Goal: Task Accomplishment & Management: Manage account settings

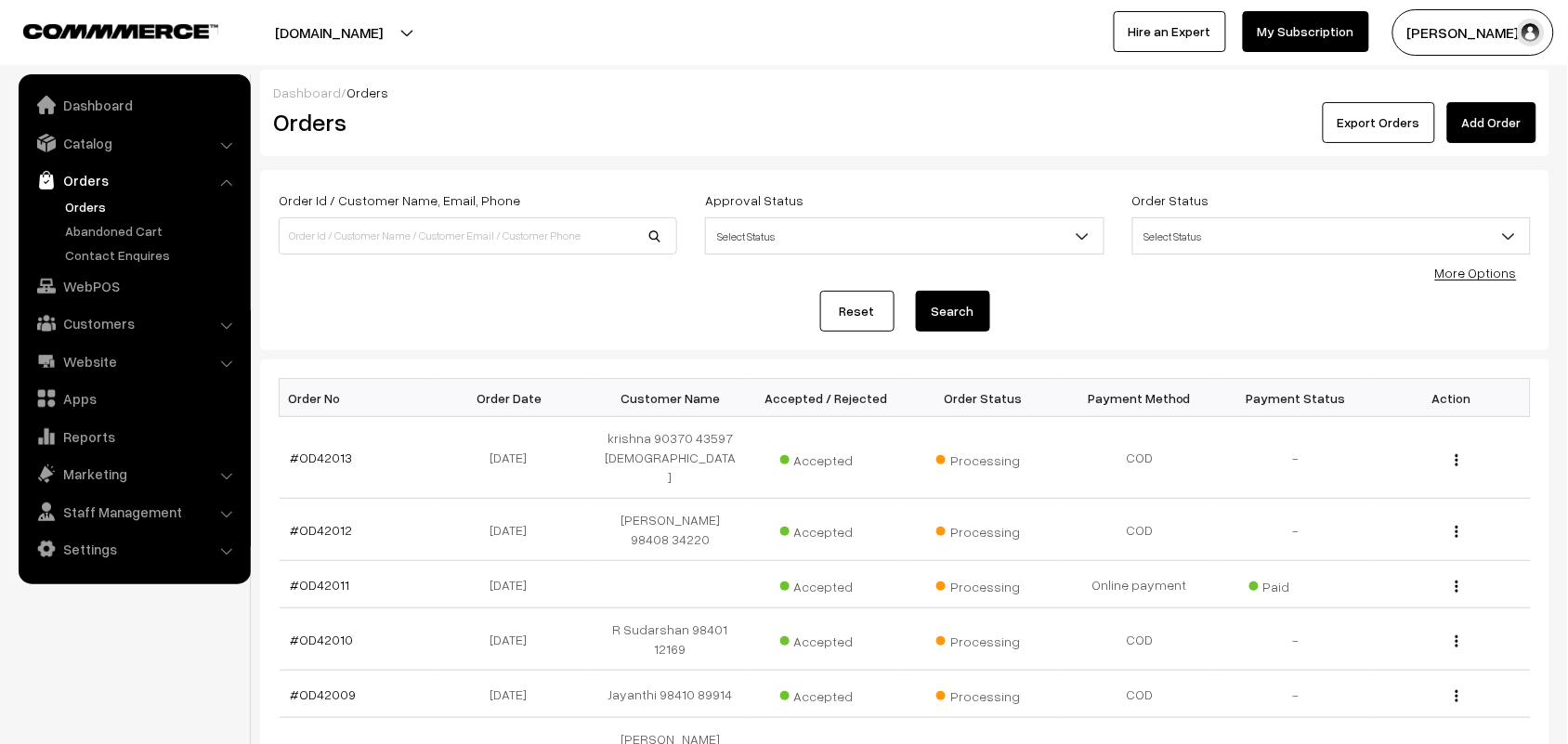
click at [89, 217] on ul "Orders" at bounding box center [134, 231] width 223 height 68
click at [104, 211] on link "Orders" at bounding box center [152, 207] width 184 height 20
click at [100, 150] on link "Catalog" at bounding box center [133, 143] width 221 height 33
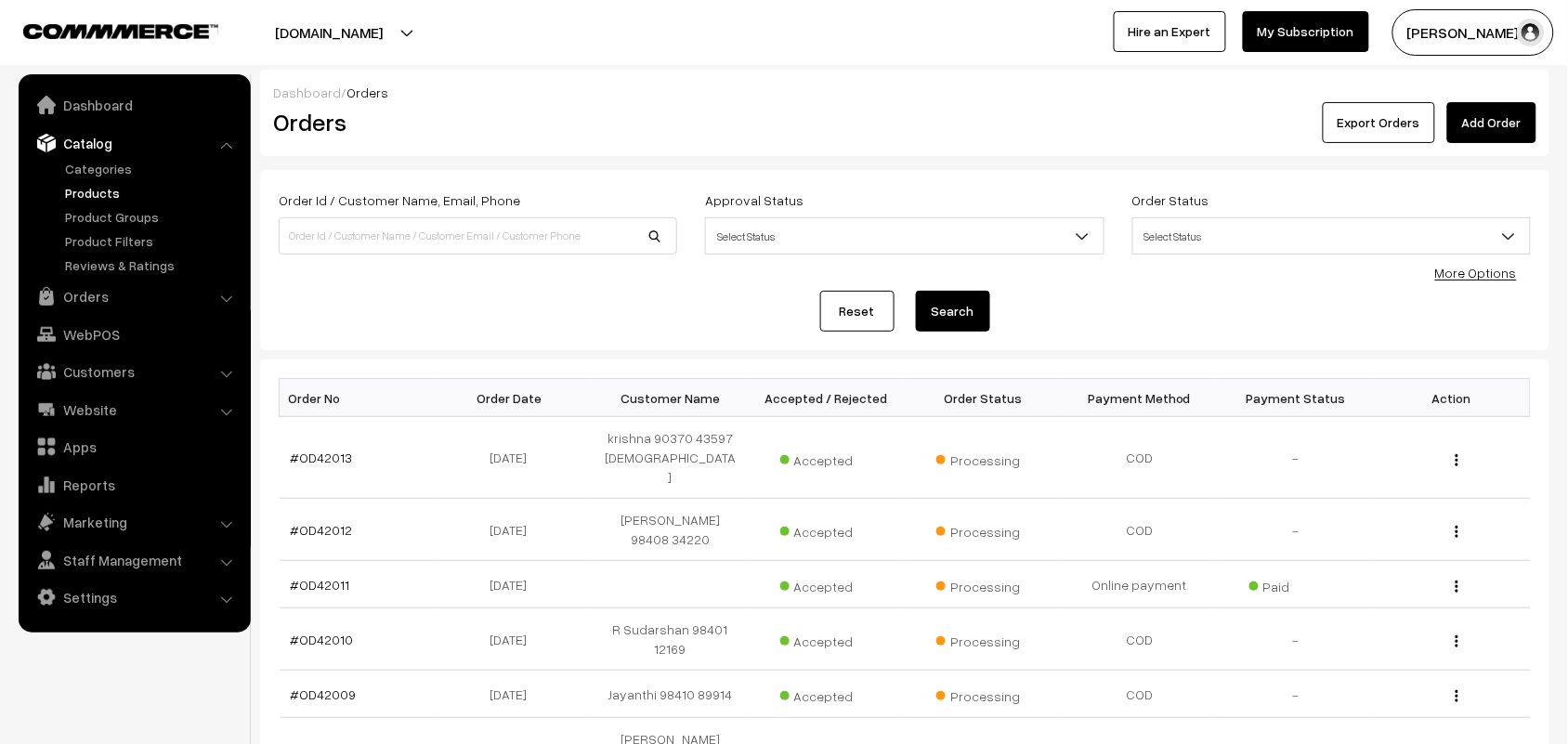
click at [93, 191] on link "Products" at bounding box center [152, 193] width 184 height 20
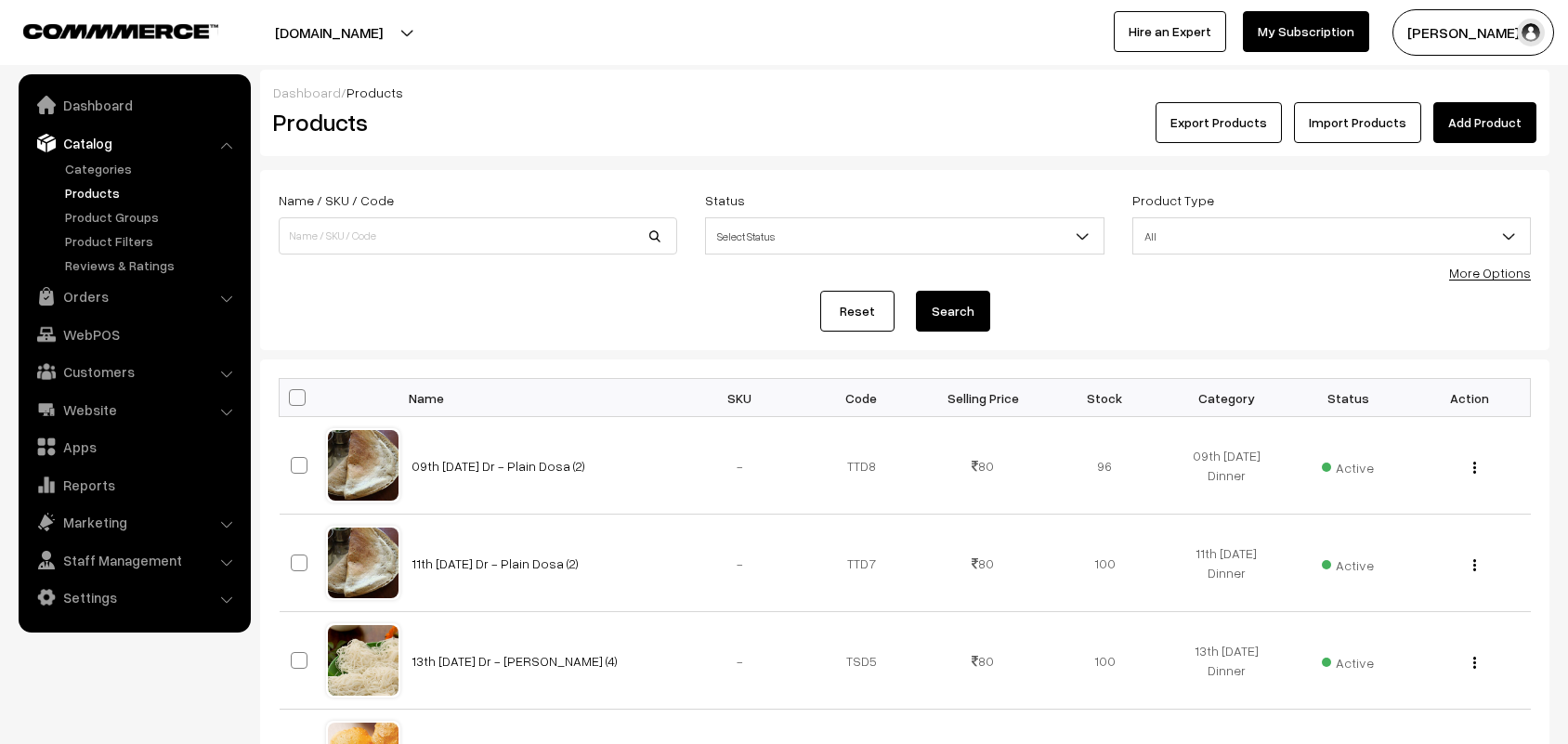
click at [1505, 273] on link "More Options" at bounding box center [1490, 273] width 82 height 16
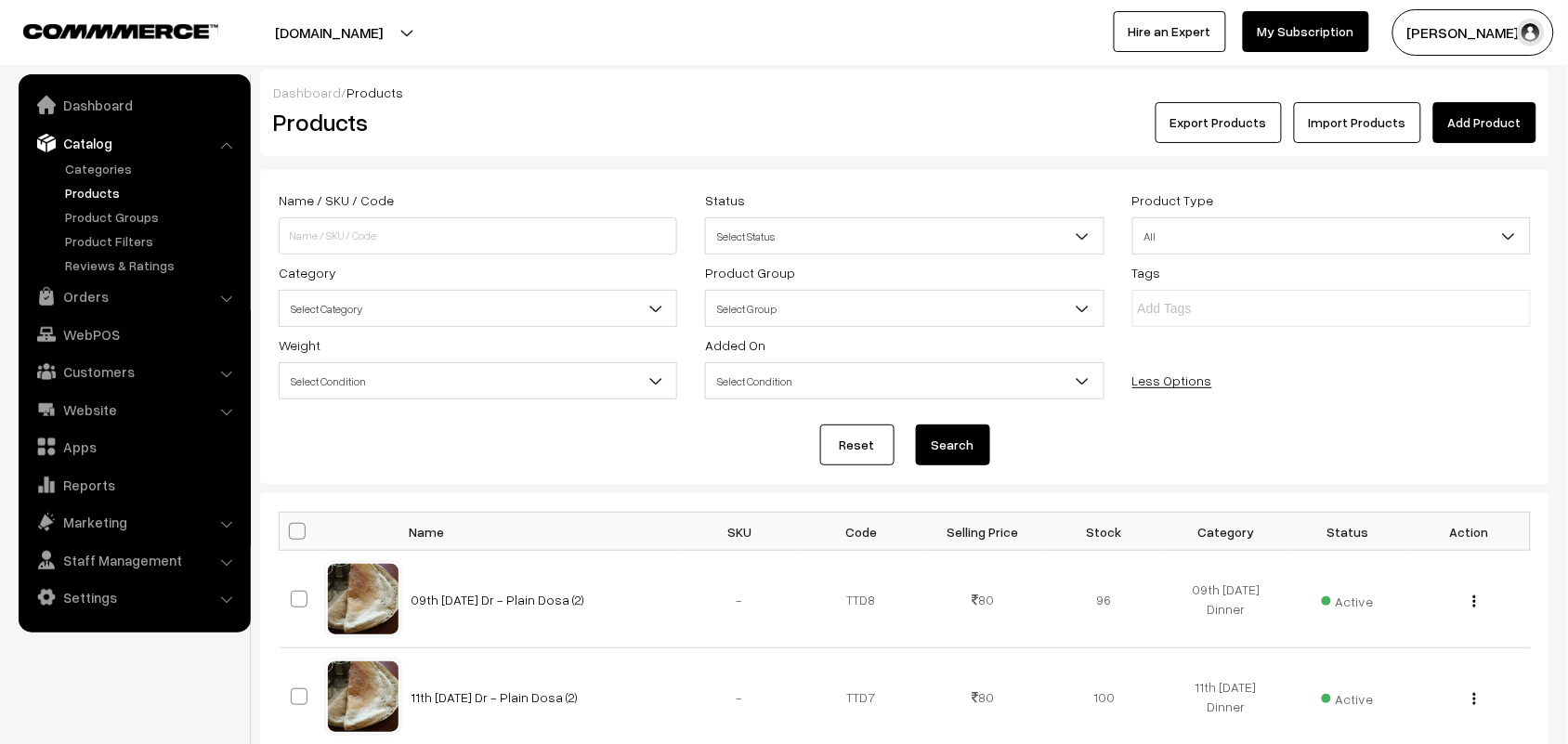
click at [353, 319] on span "Select Category" at bounding box center [477, 309] width 396 height 33
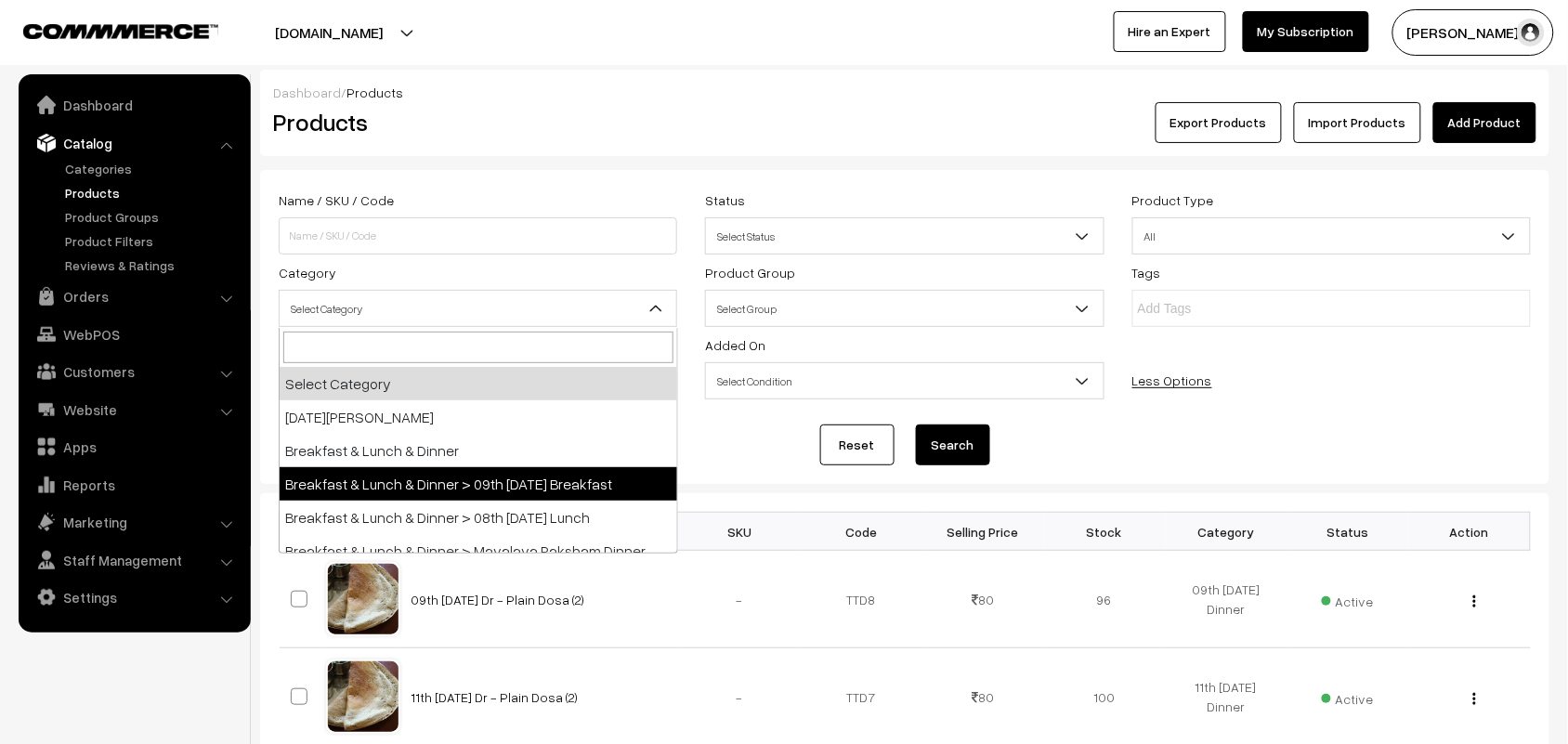
select select "91"
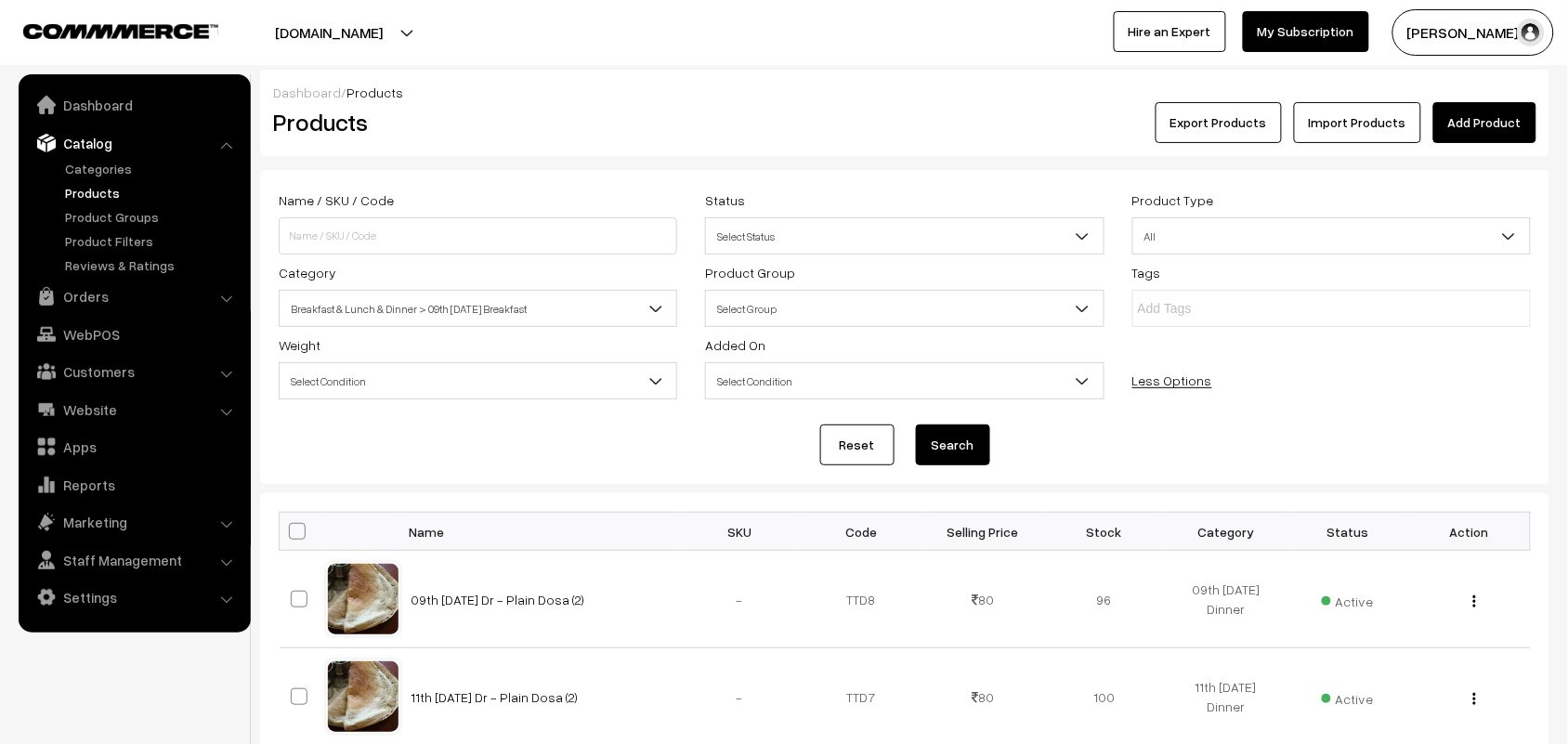
click at [971, 455] on button "Search" at bounding box center [953, 444] width 74 height 41
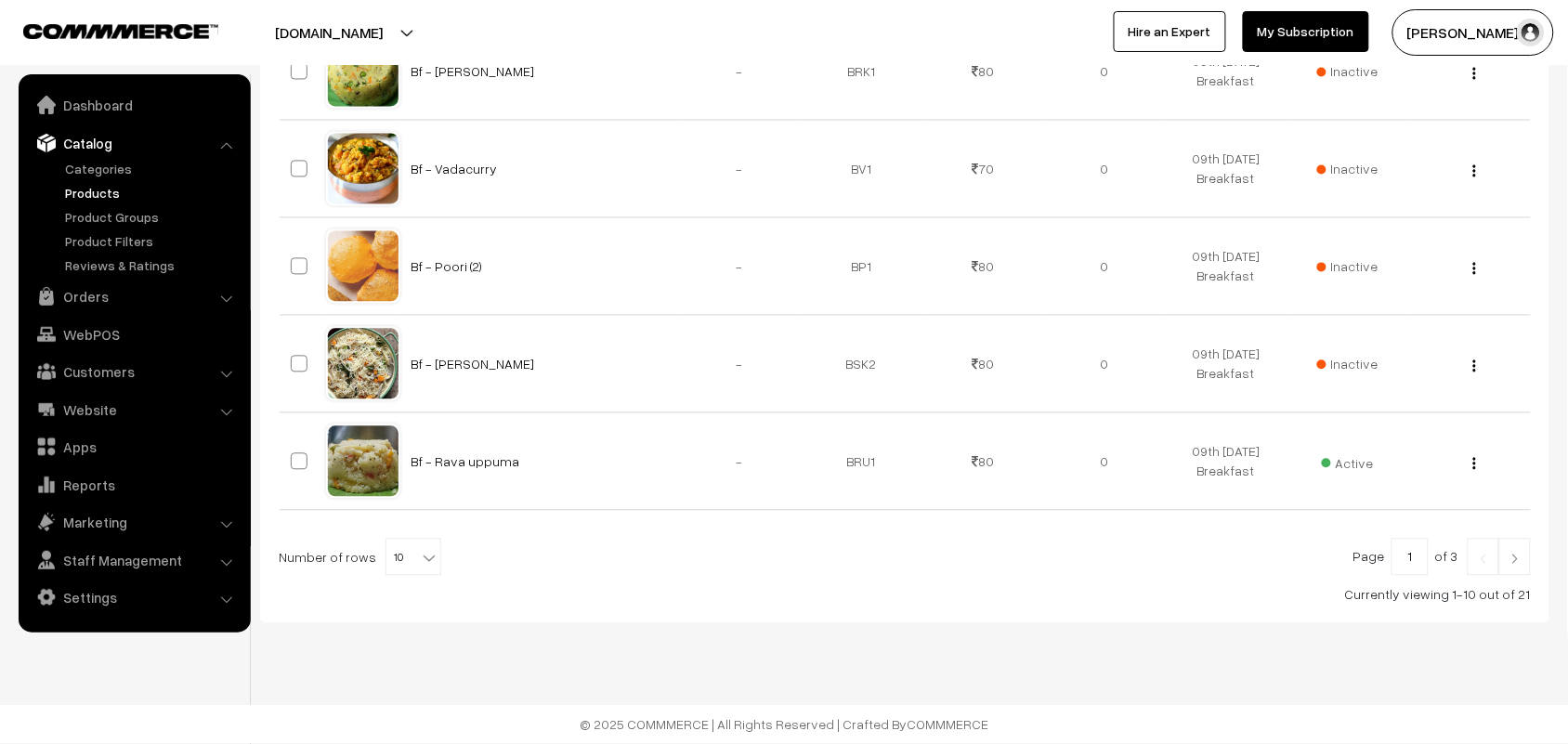
click at [421, 558] on b at bounding box center [429, 558] width 19 height 19
select select "60"
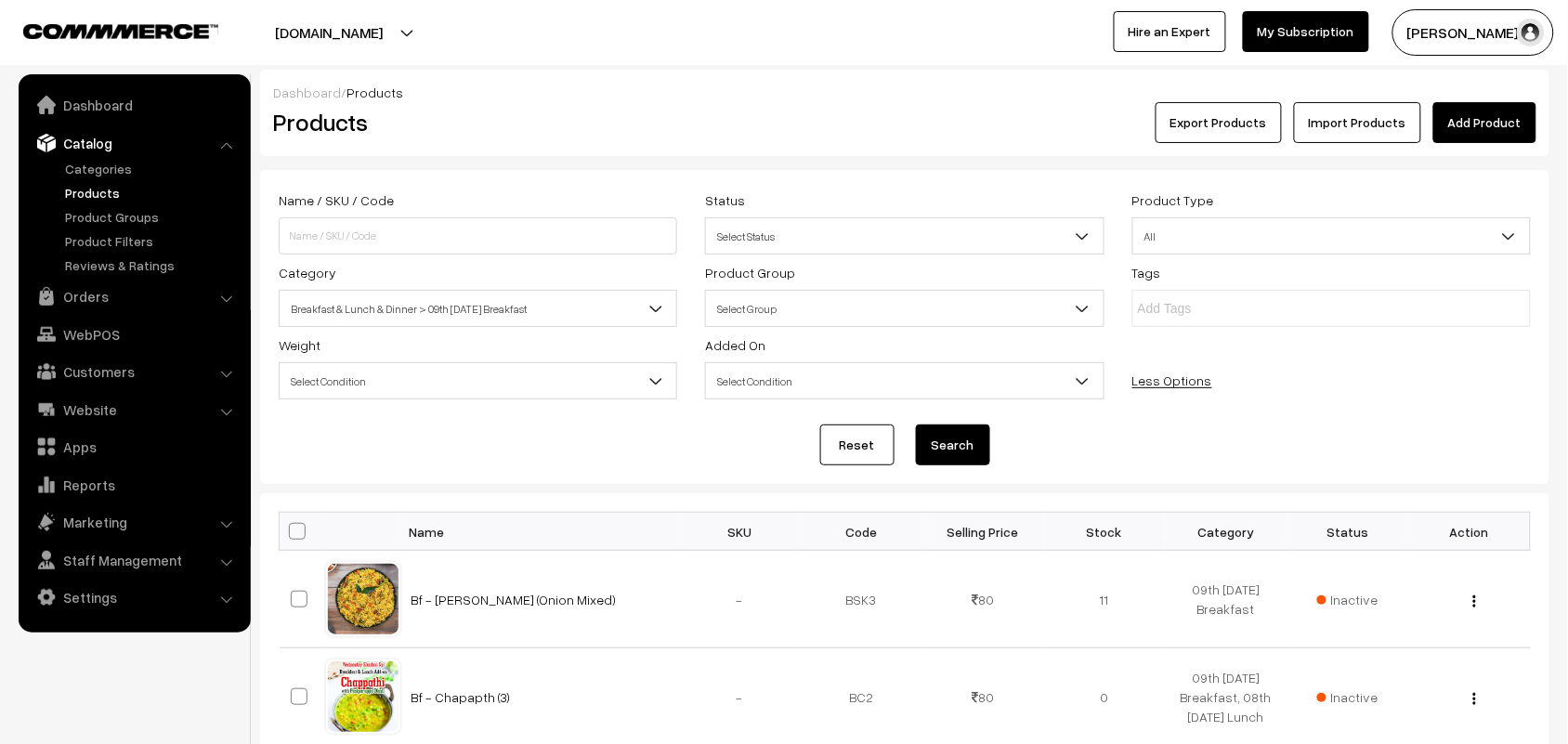
click at [293, 529] on span at bounding box center [296, 531] width 17 height 17
click at [291, 529] on input "checkbox" at bounding box center [285, 531] width 12 height 12
checkbox input "true"
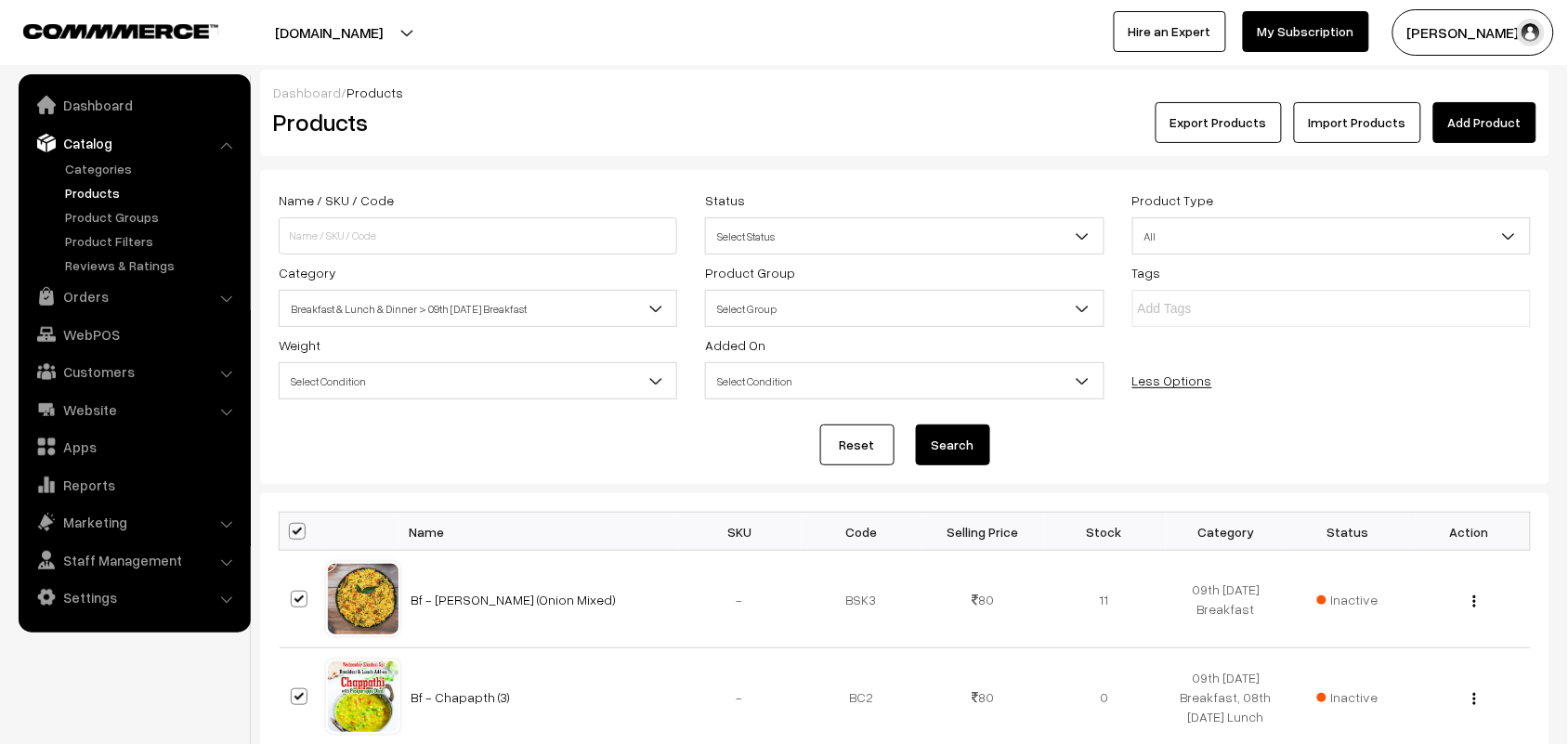
checkbox input "true"
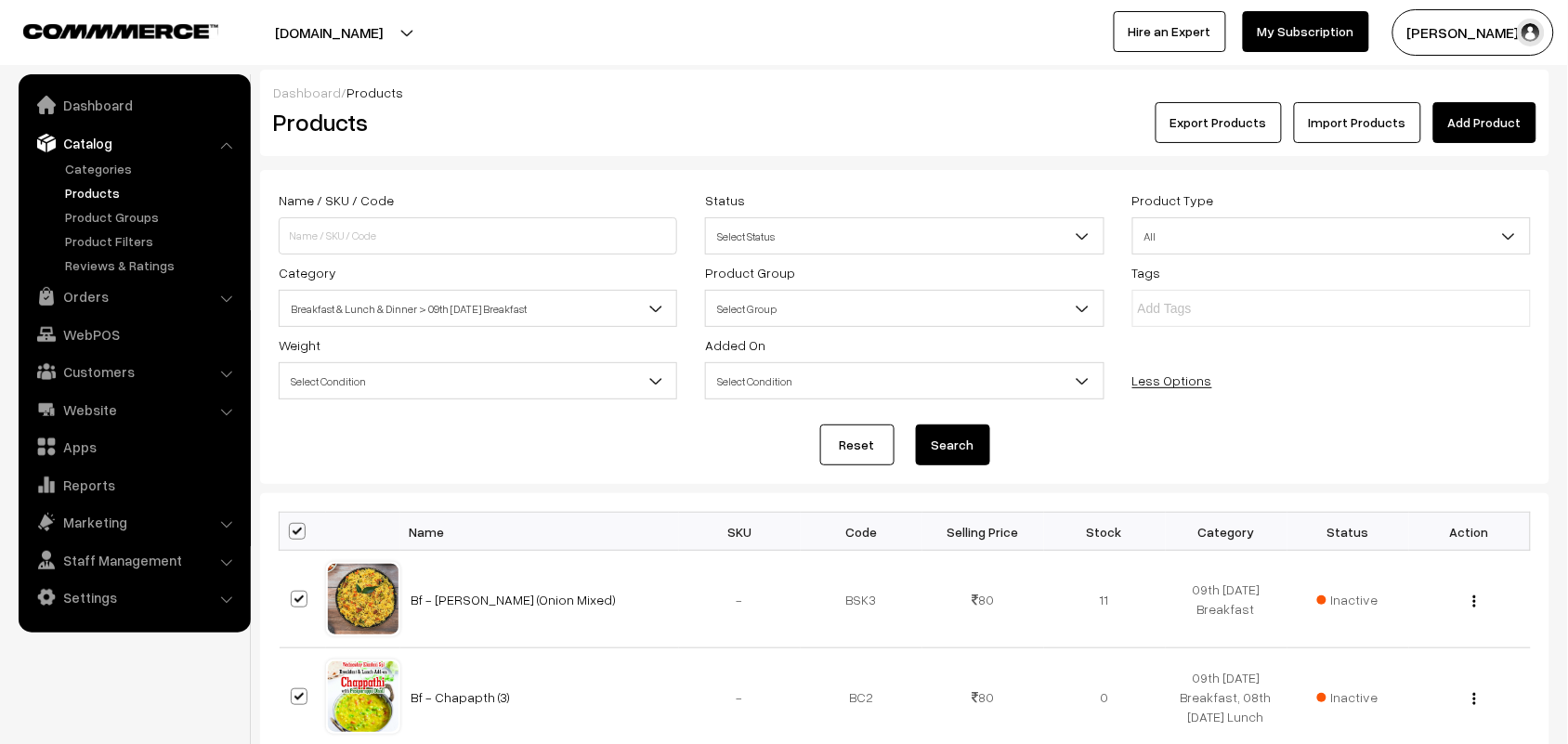
checkbox input "true"
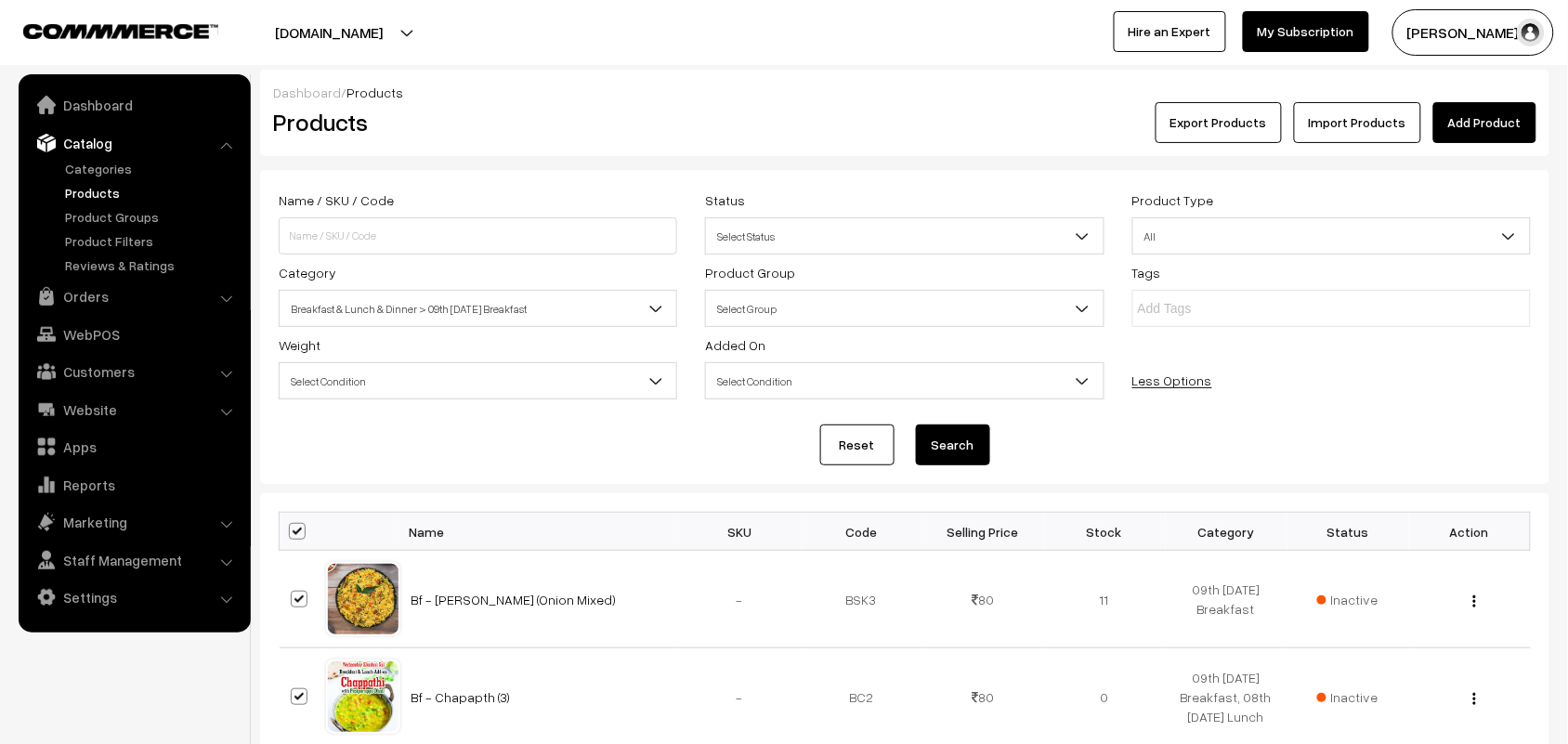
checkbox input "true"
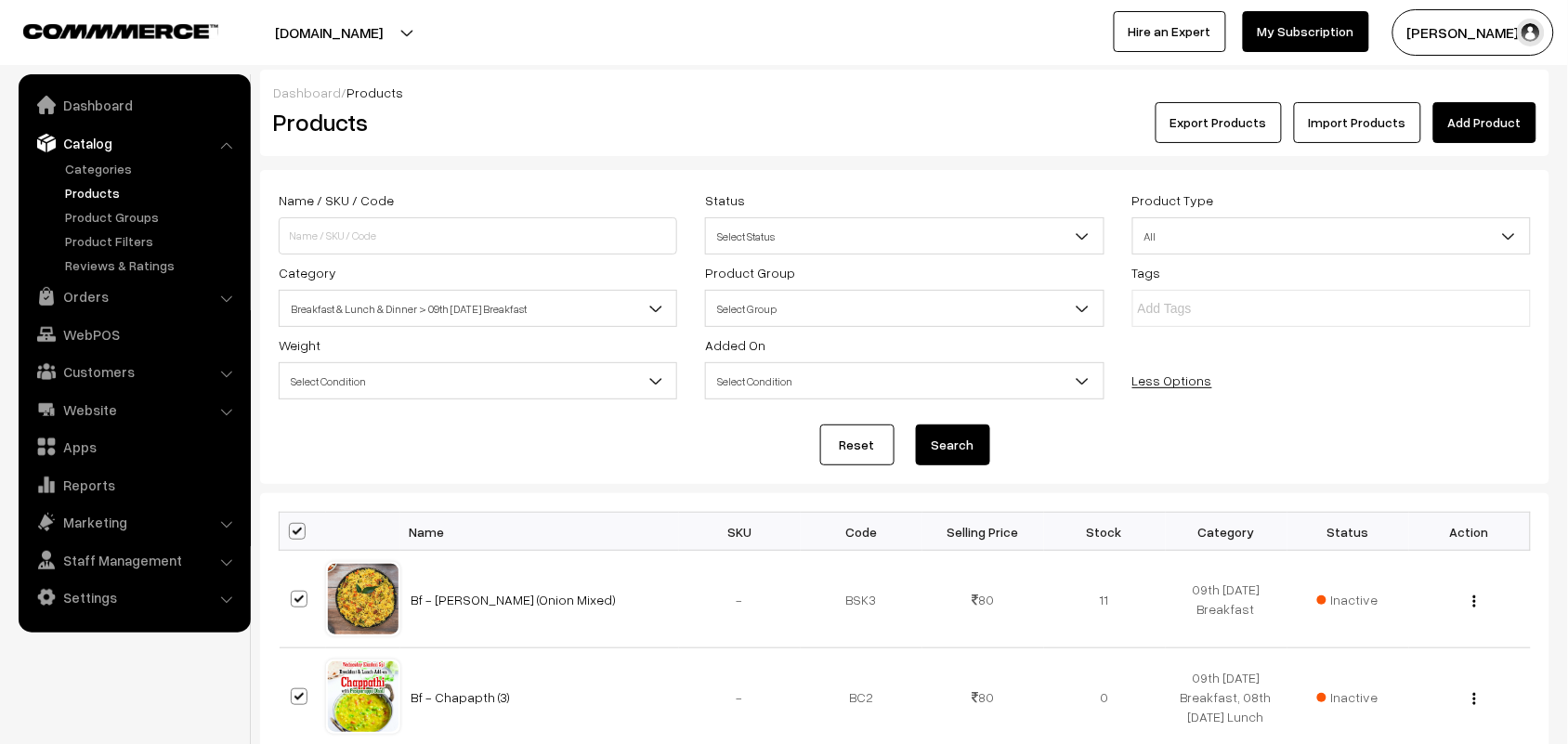
checkbox input "true"
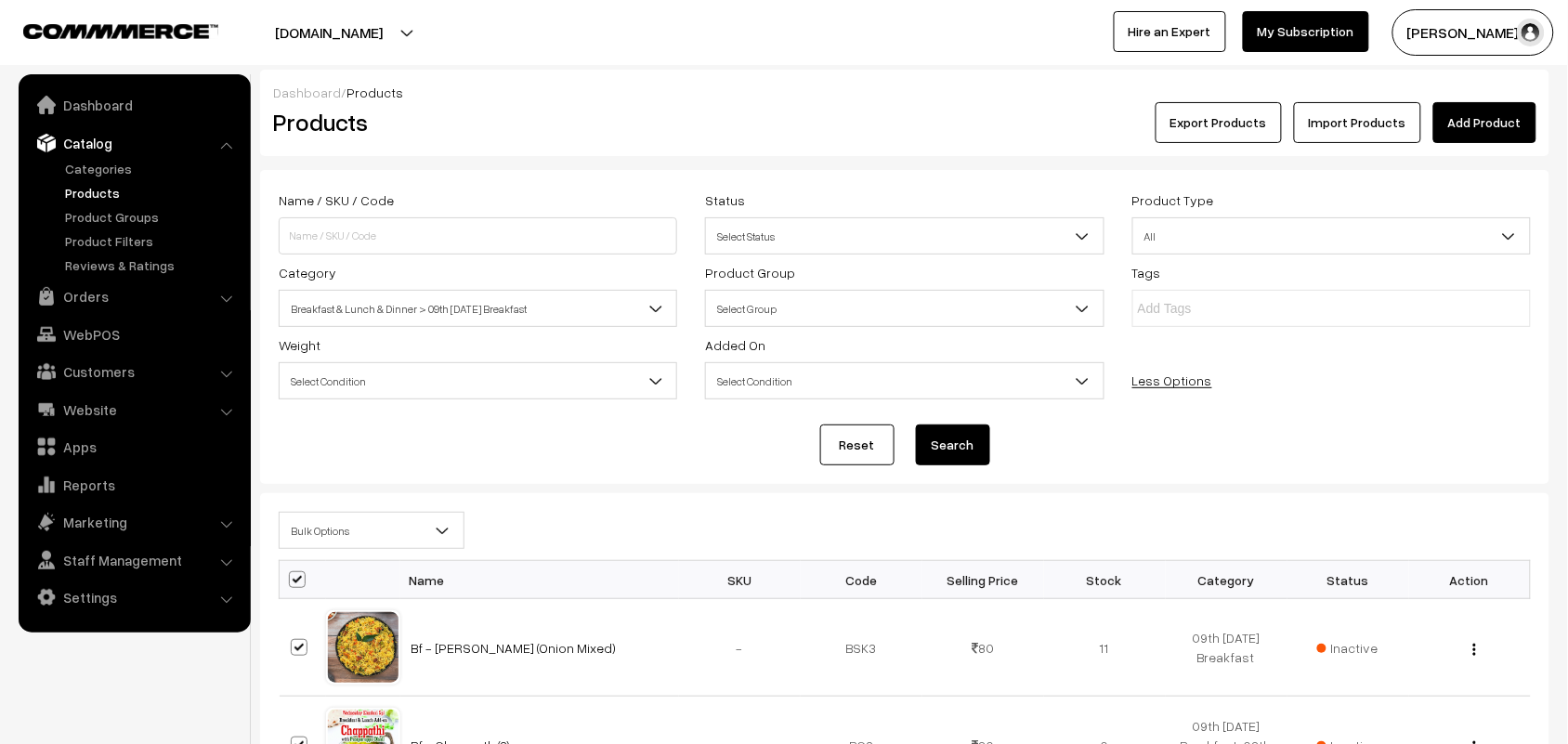
click at [346, 537] on span "Bulk Options" at bounding box center [371, 531] width 184 height 33
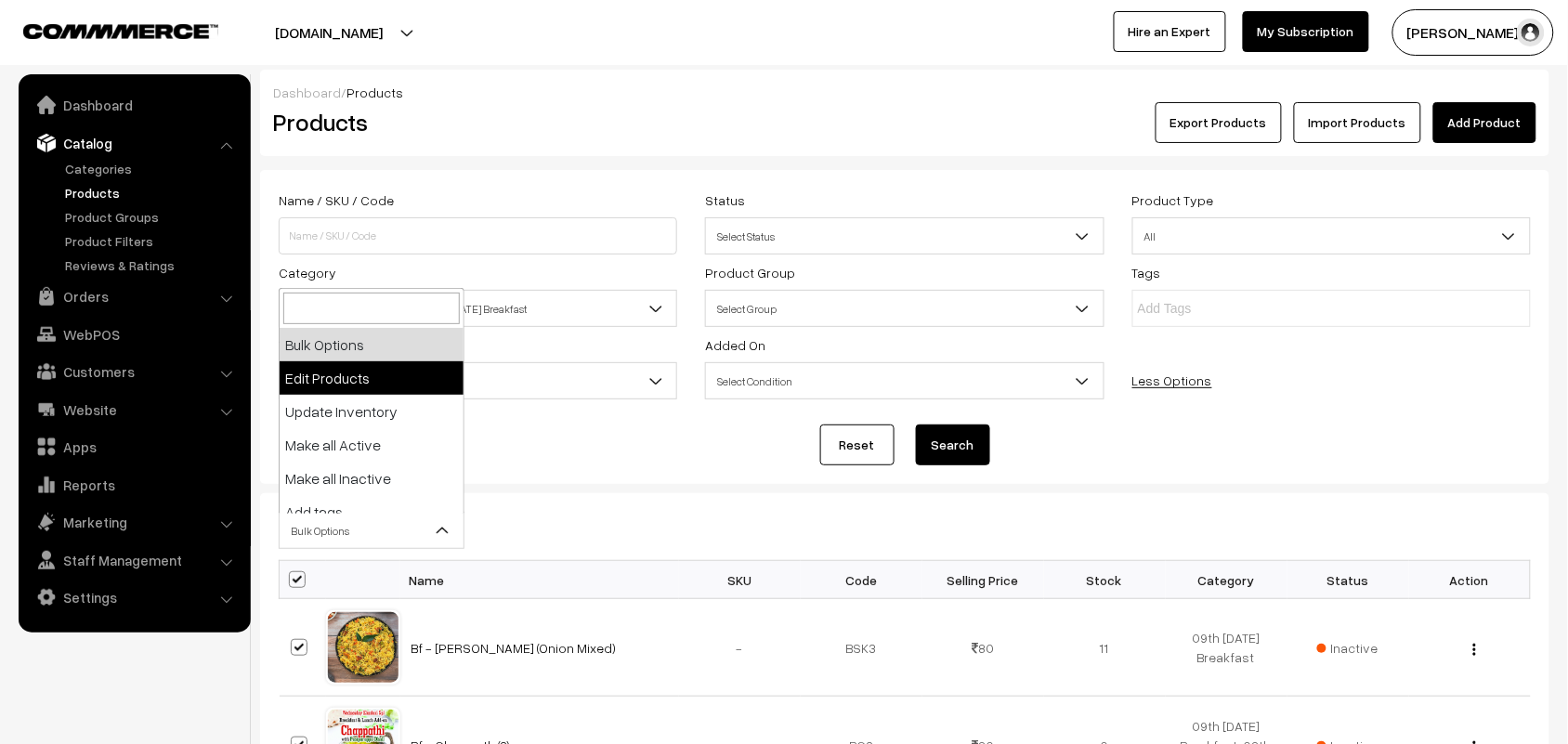
select select "editProduct"
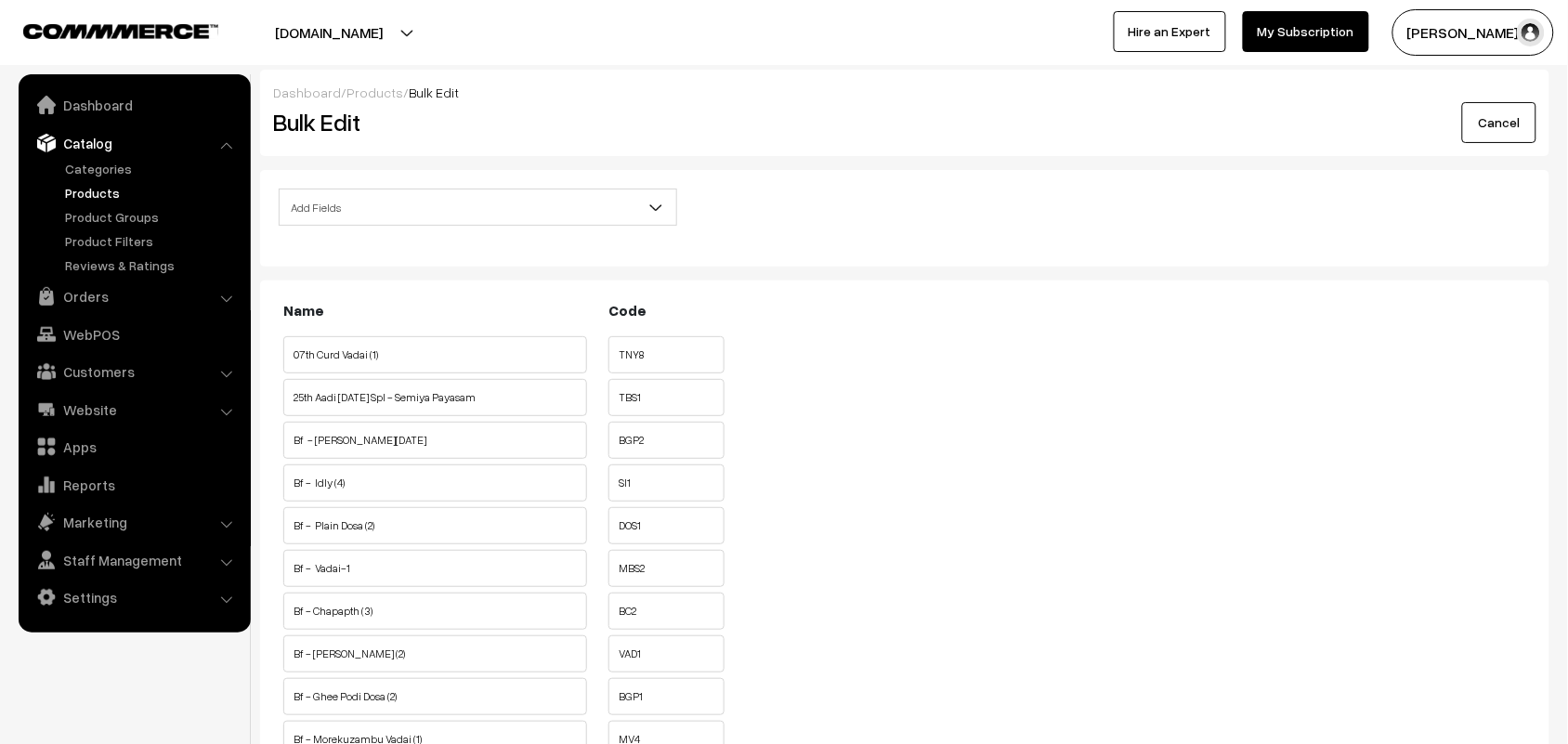
click at [420, 215] on span "Add Fields" at bounding box center [477, 208] width 396 height 33
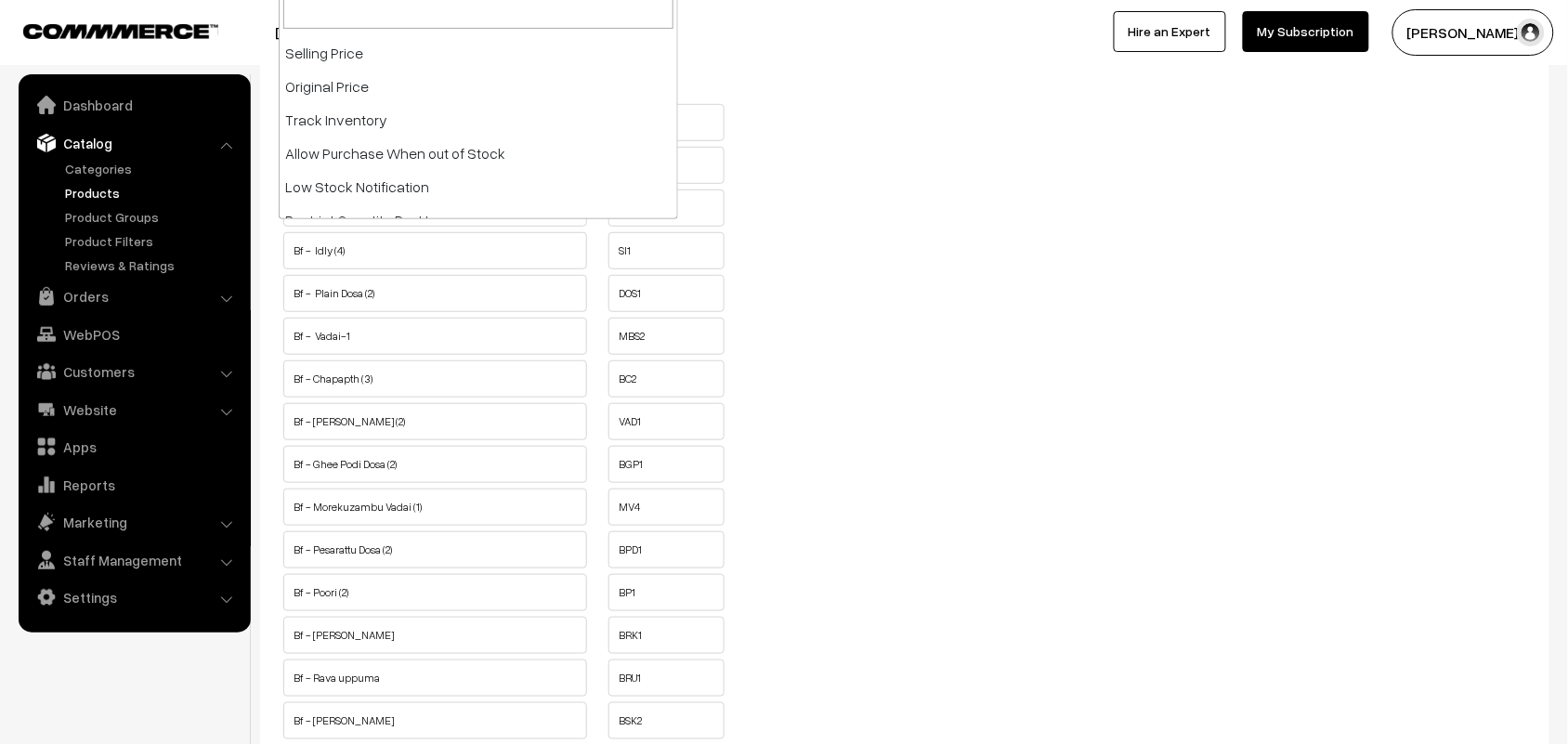
scroll to position [233, 0]
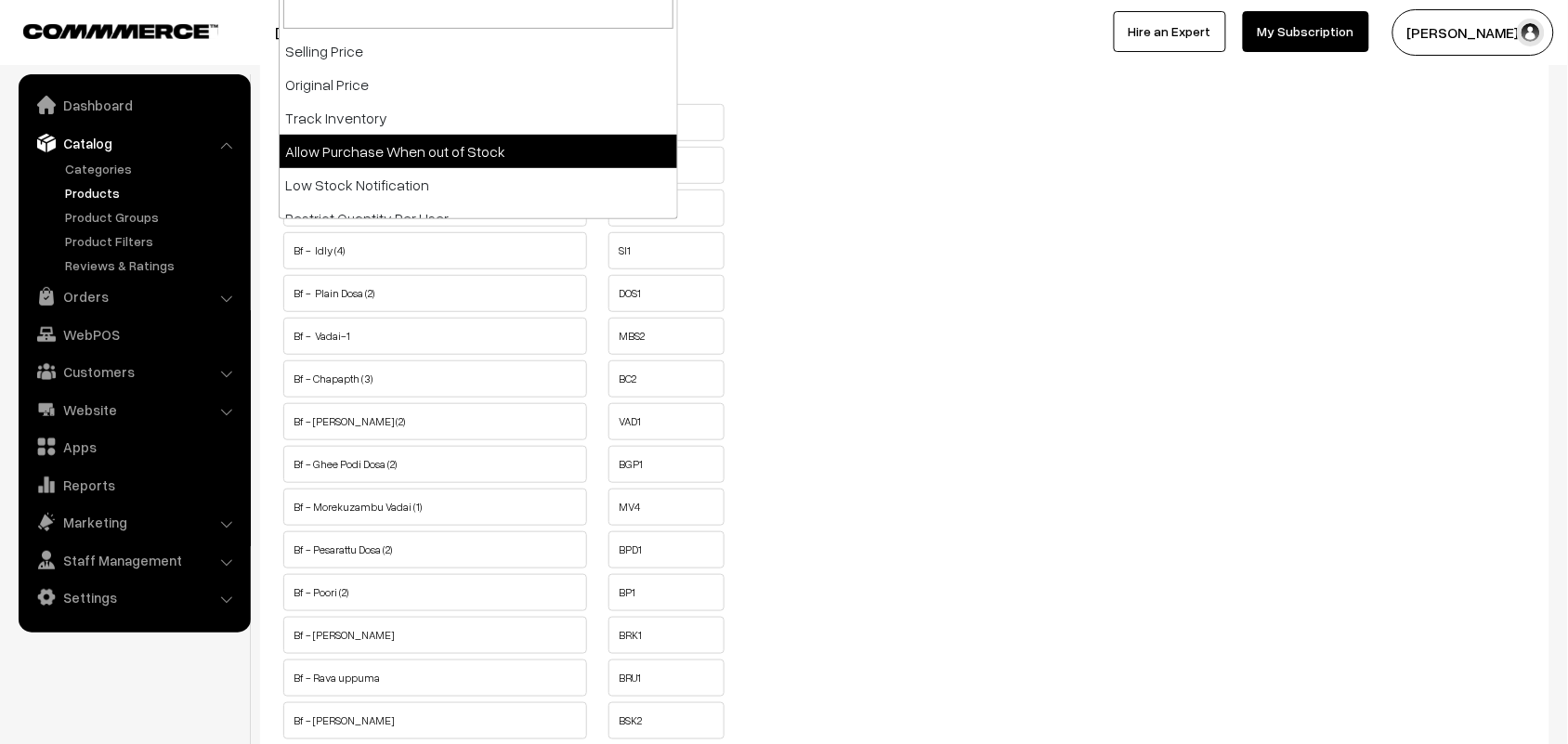
select select "allow-purchase"
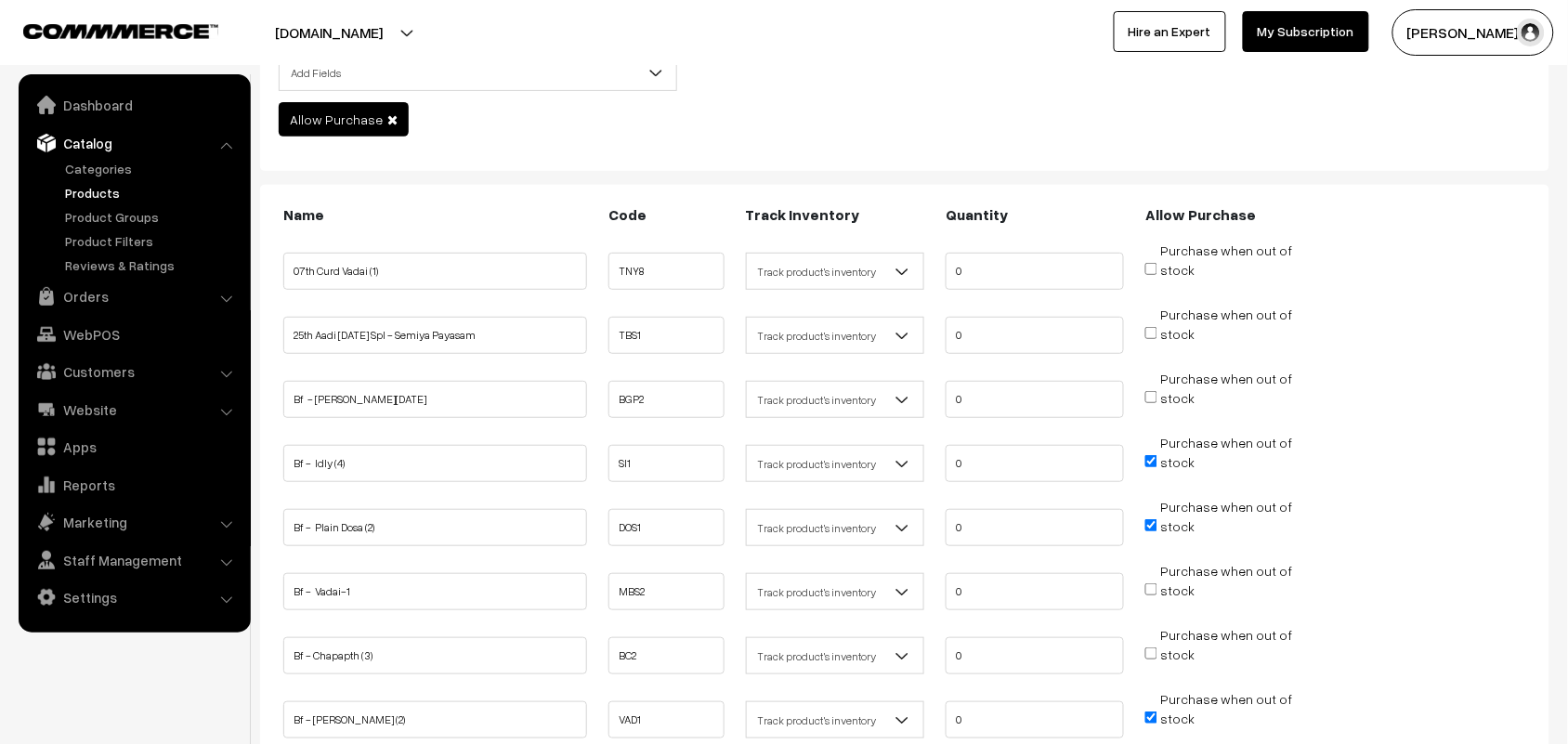
scroll to position [349, 0]
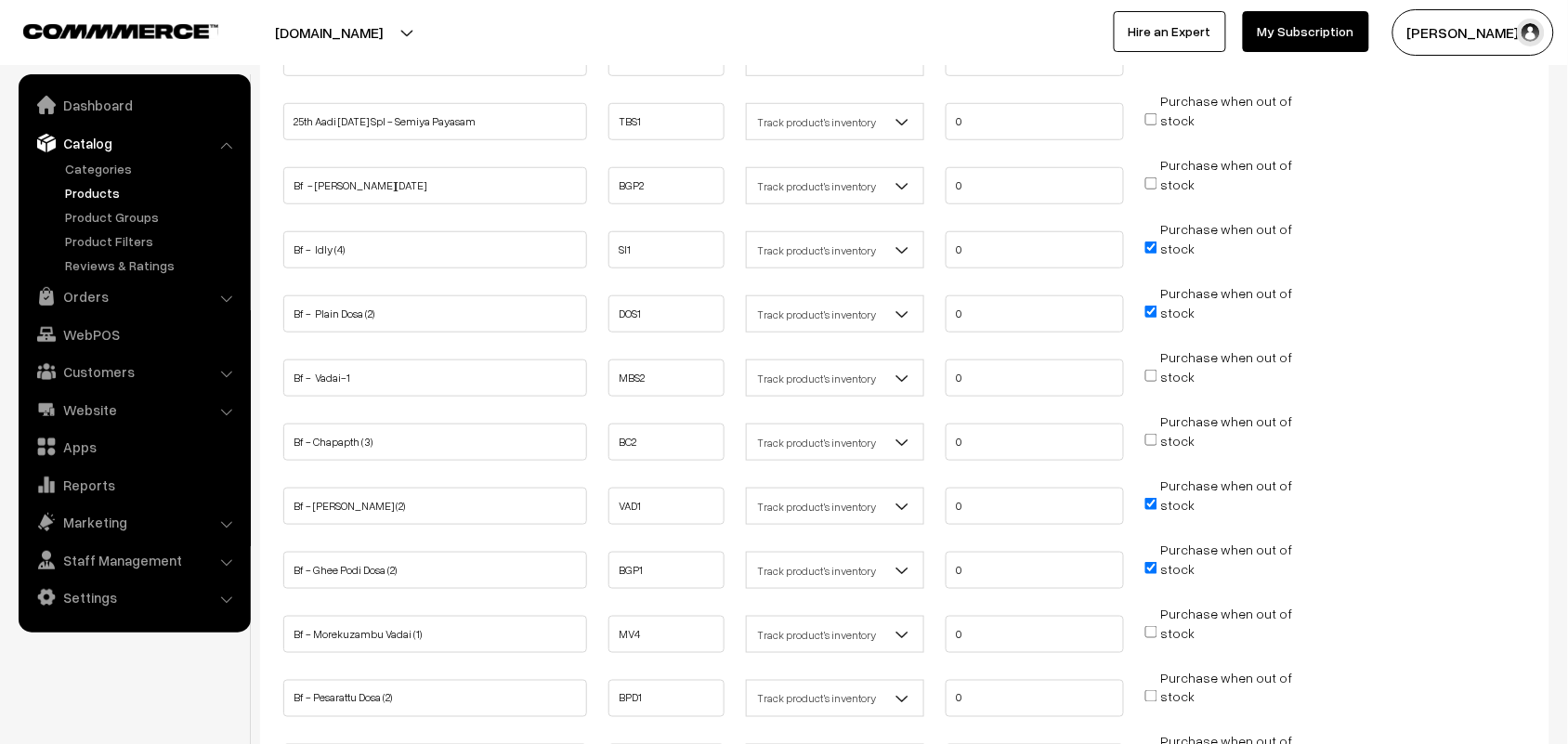
click at [1152, 244] on input "Purchase when out of stock" at bounding box center [1151, 248] width 12 height 12
checkbox input "false"
click at [1157, 313] on input "Purchase when out of stock" at bounding box center [1151, 312] width 12 height 12
checkbox input "false"
click at [1153, 498] on input "Purchase when out of stock" at bounding box center [1151, 504] width 12 height 12
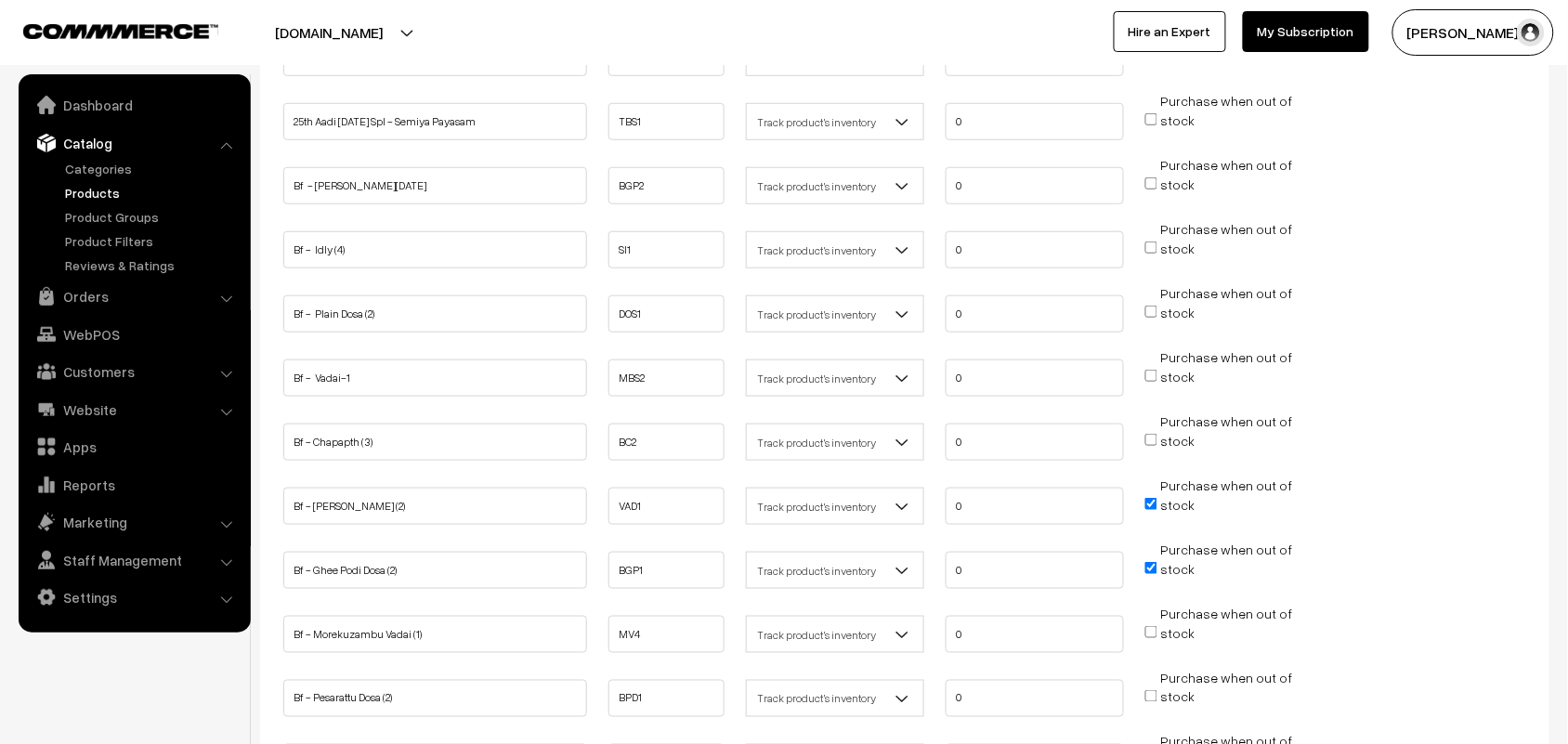
checkbox input "false"
click at [1145, 554] on li "Purchase when out of stock" at bounding box center [1235, 563] width 188 height 47
click at [1145, 562] on input "Purchase when out of stock" at bounding box center [1151, 568] width 12 height 12
checkbox input "false"
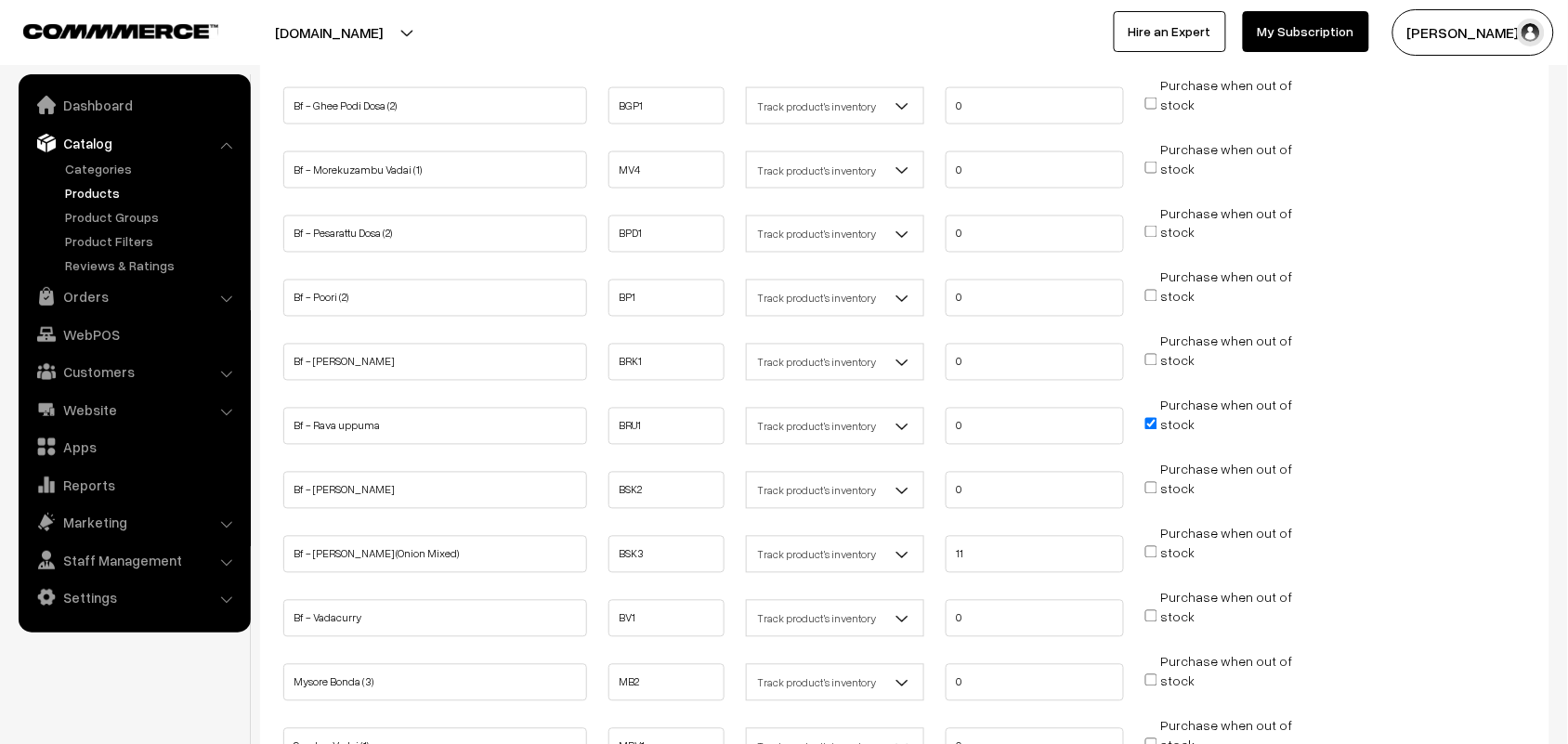
click at [1154, 418] on input "Purchase when out of stock" at bounding box center [1151, 424] width 12 height 12
checkbox input "false"
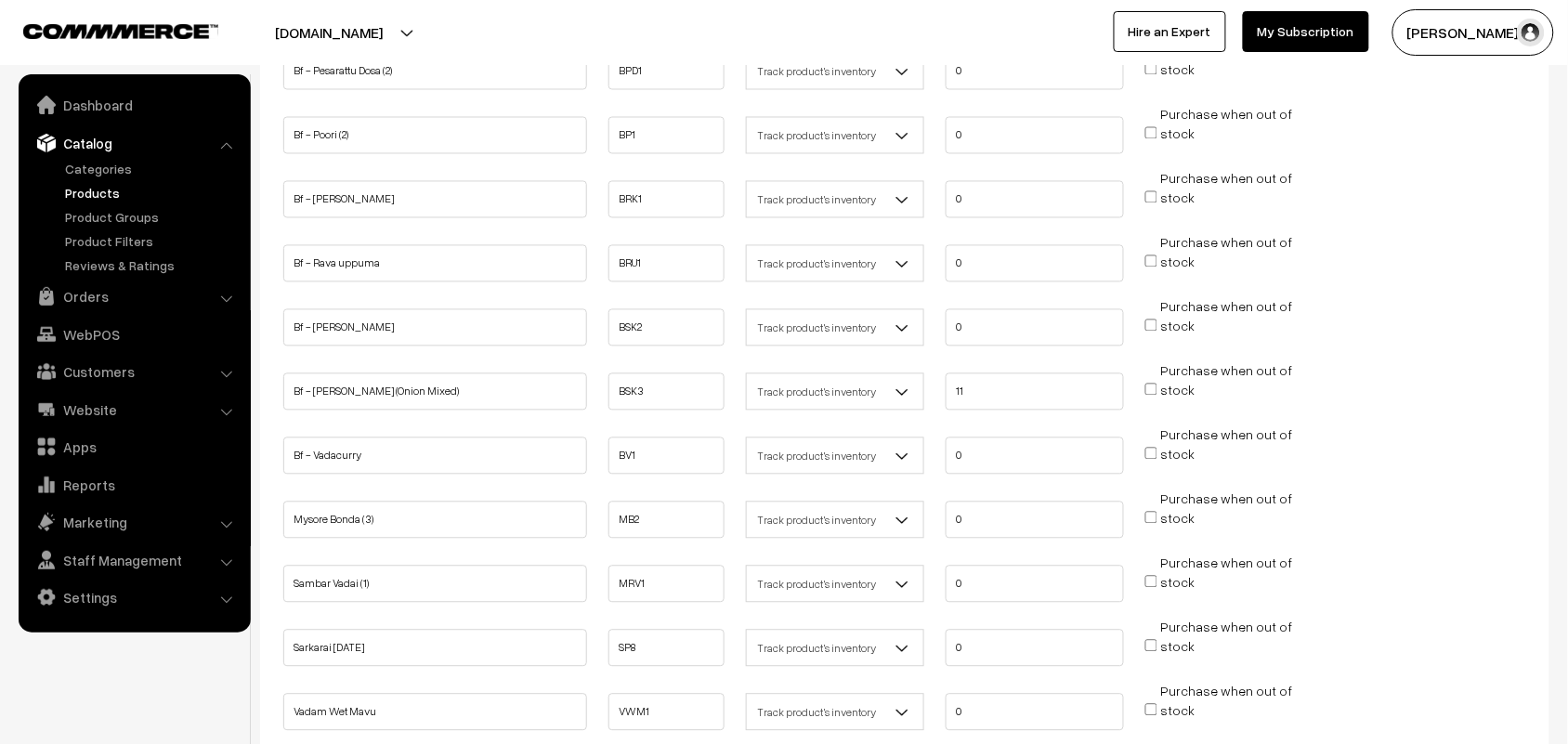
scroll to position [1161, 0]
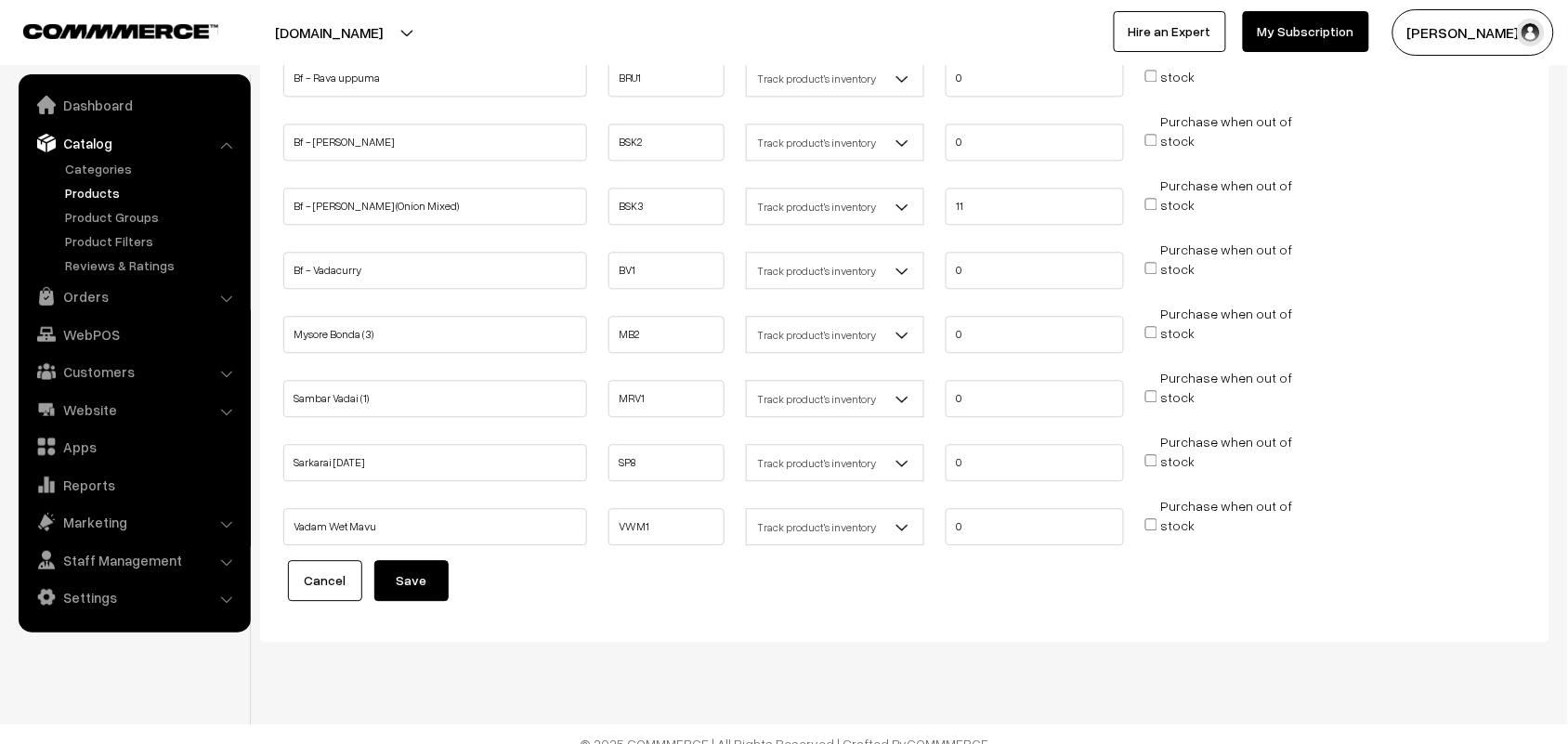
drag, startPoint x: 441, startPoint y: 555, endPoint x: 474, endPoint y: 526, distance: 43.9
click at [441, 560] on button "Save" at bounding box center [411, 580] width 74 height 41
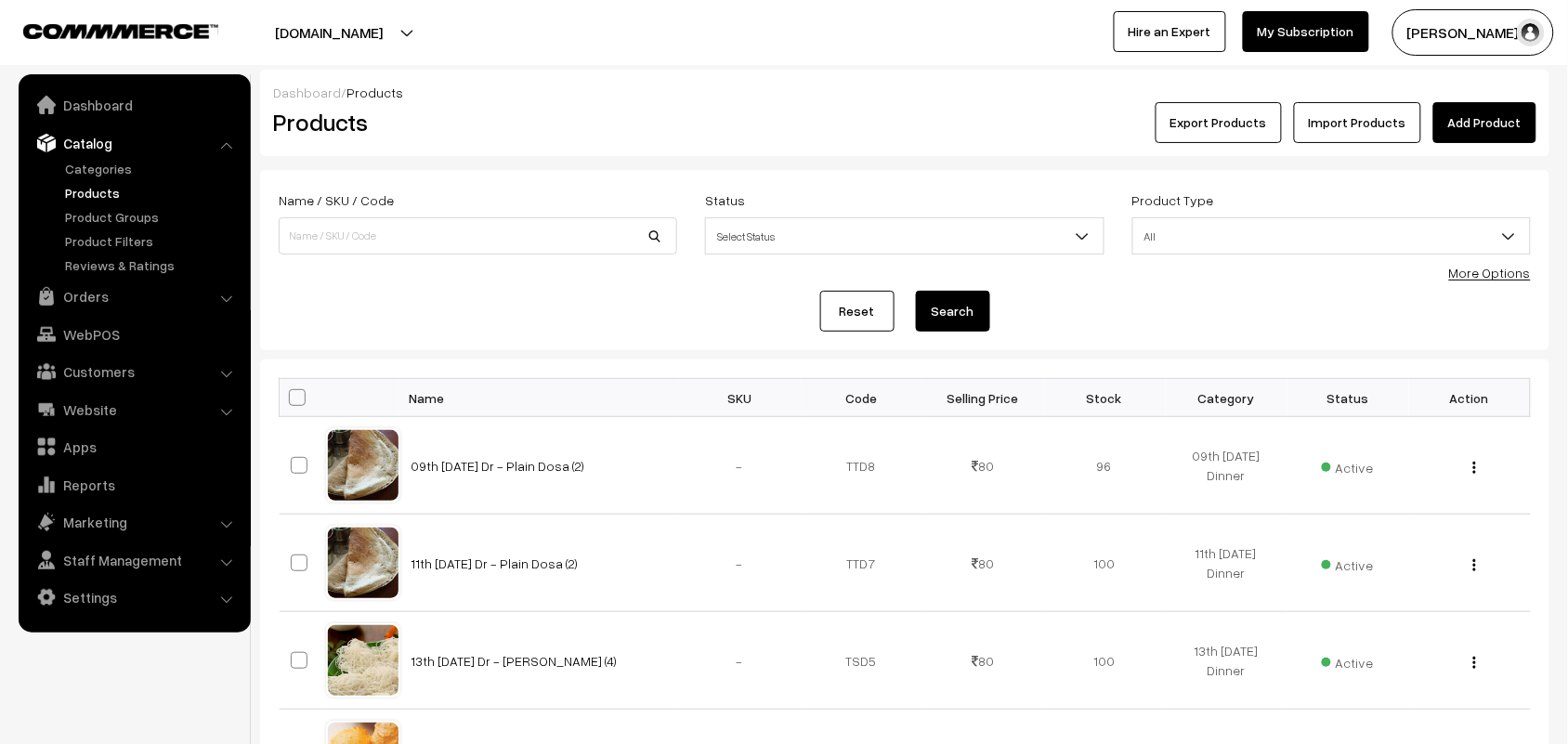
click at [1486, 280] on div "More Options" at bounding box center [1490, 273] width 82 height 20
click at [1483, 279] on link "More Options" at bounding box center [1490, 273] width 82 height 16
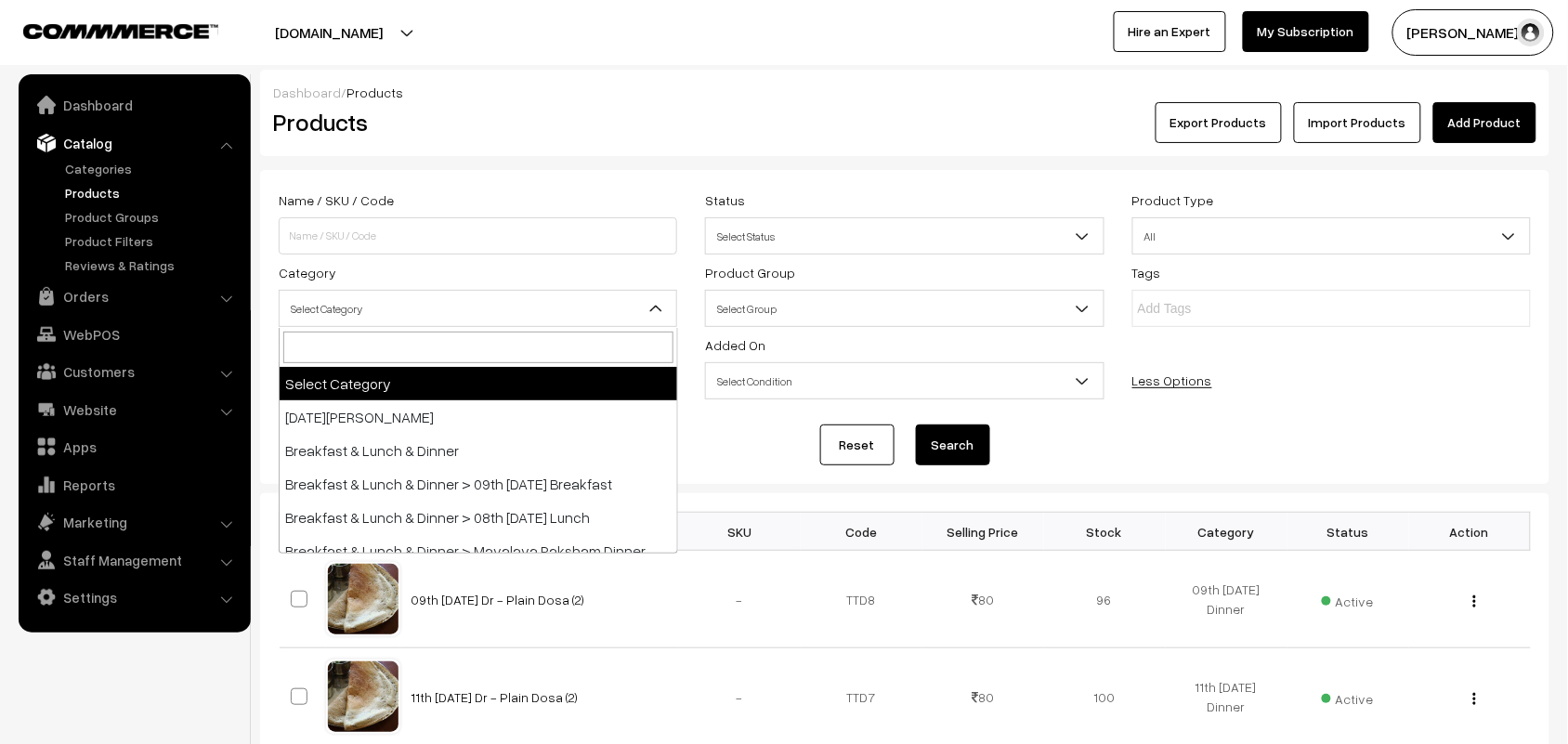
click at [332, 318] on span "Select Category" at bounding box center [477, 309] width 396 height 33
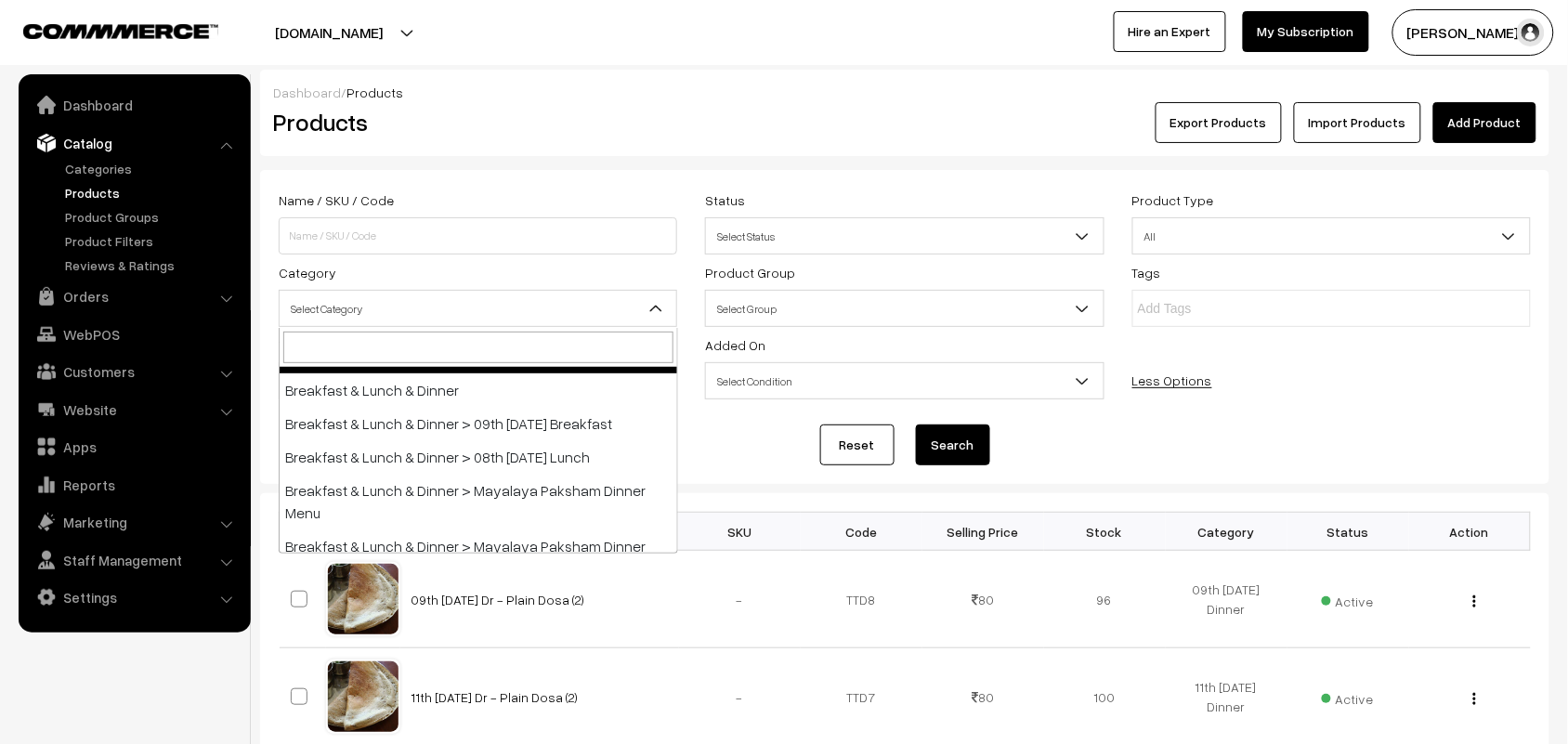
scroll to position [116, 0]
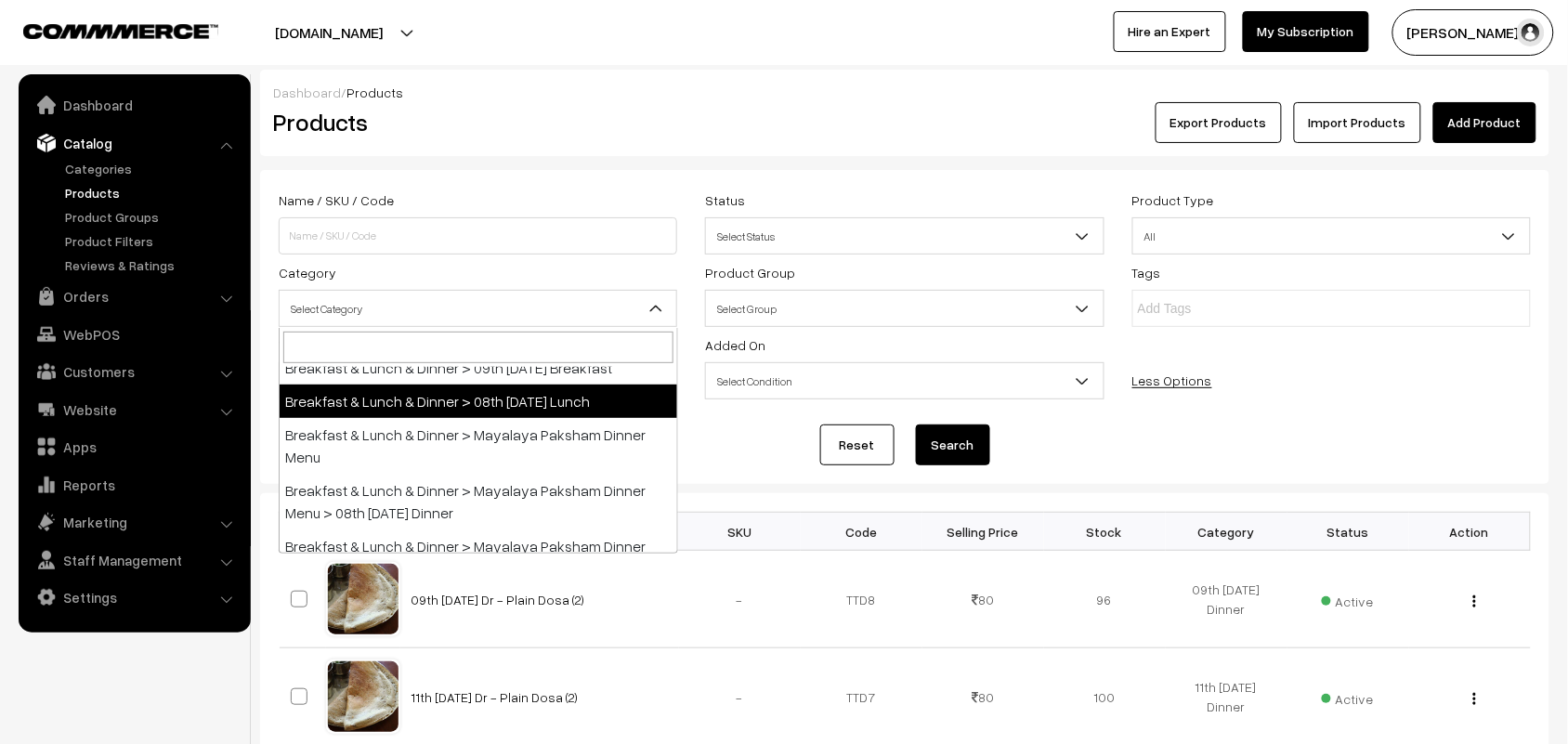
select select "95"
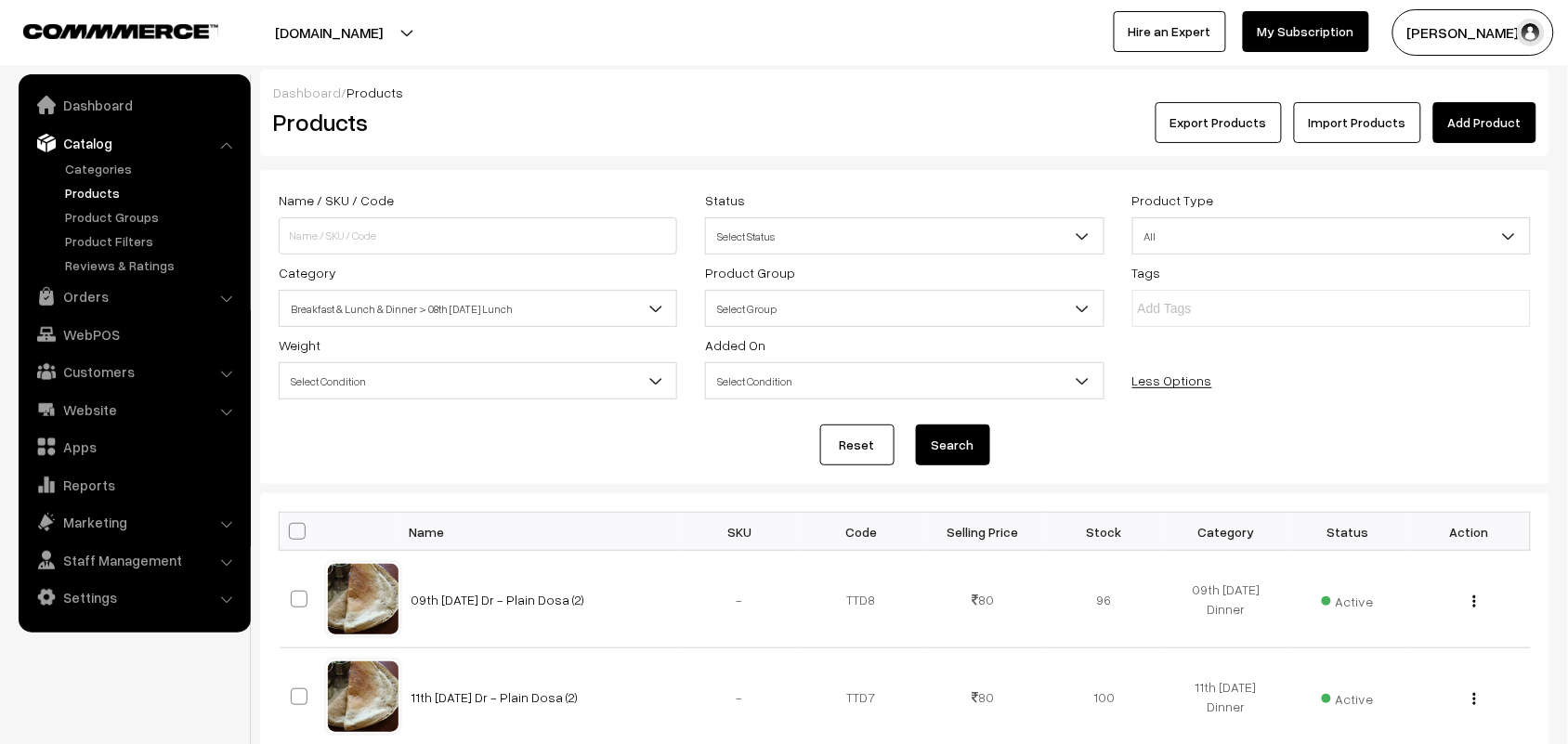
click at [938, 448] on button "Search" at bounding box center [953, 444] width 74 height 41
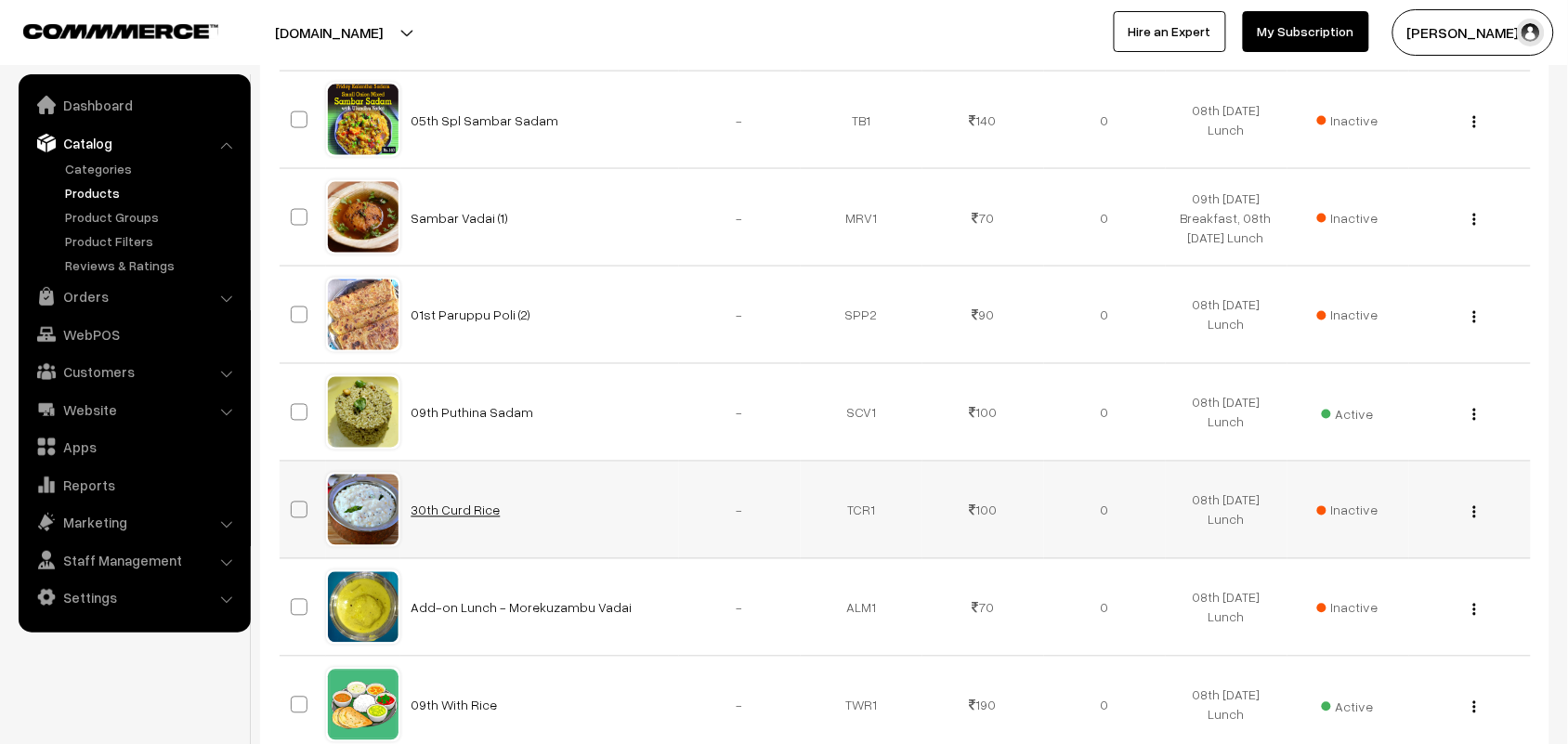
scroll to position [1021, 0]
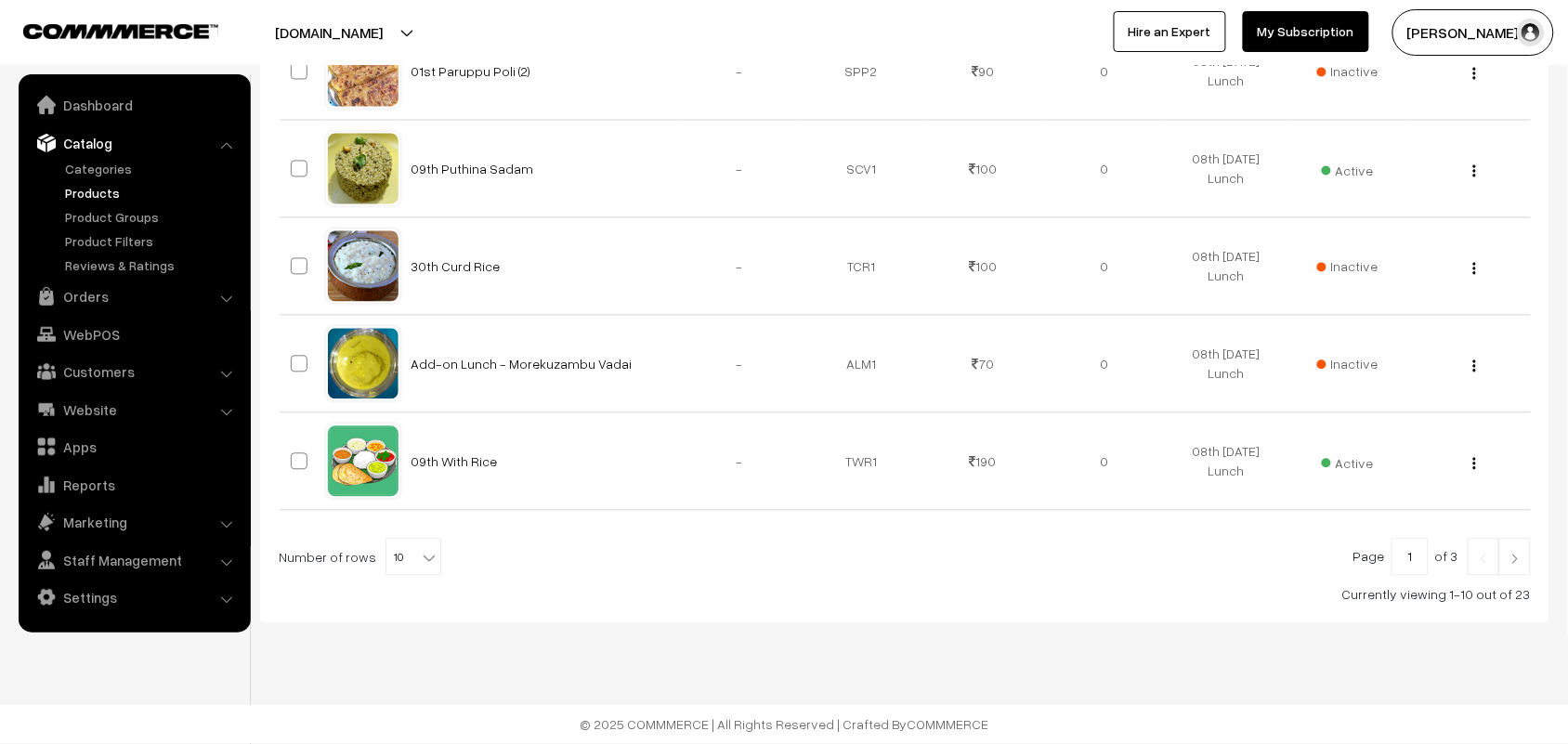
click at [420, 557] on b at bounding box center [429, 558] width 19 height 19
select select "100"
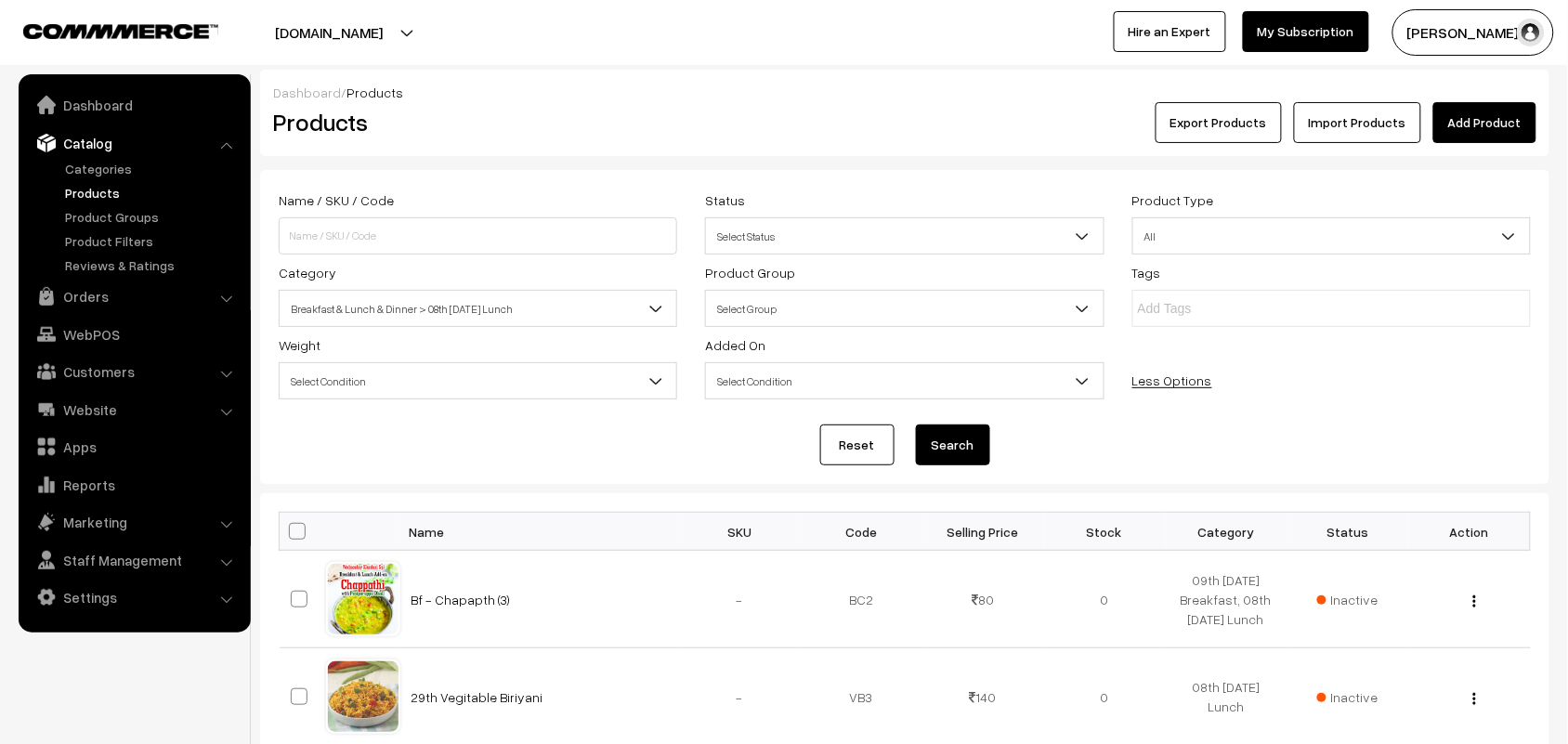
click at [298, 537] on span at bounding box center [296, 531] width 17 height 17
click at [291, 537] on input "checkbox" at bounding box center [285, 531] width 12 height 12
checkbox input "true"
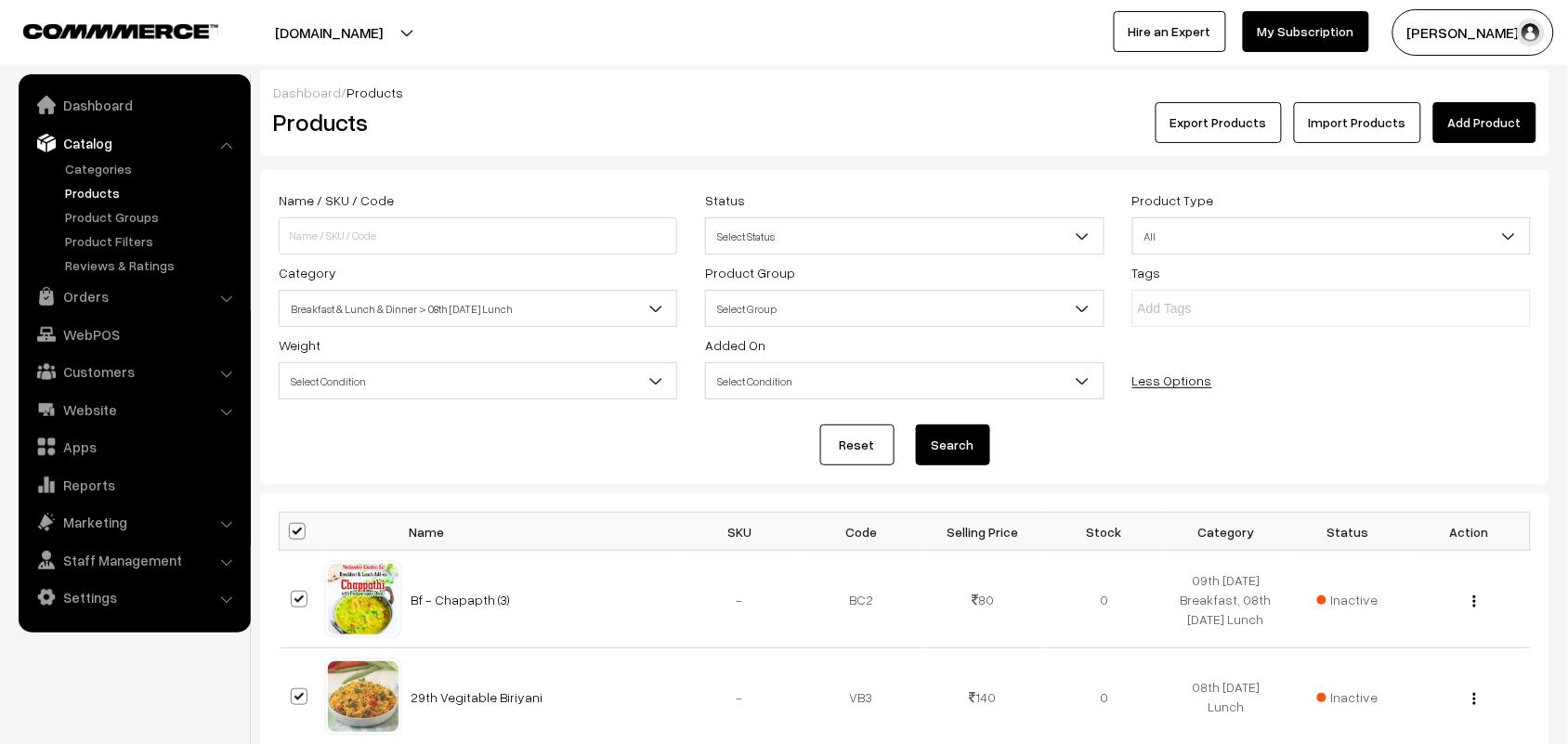
checkbox input "true"
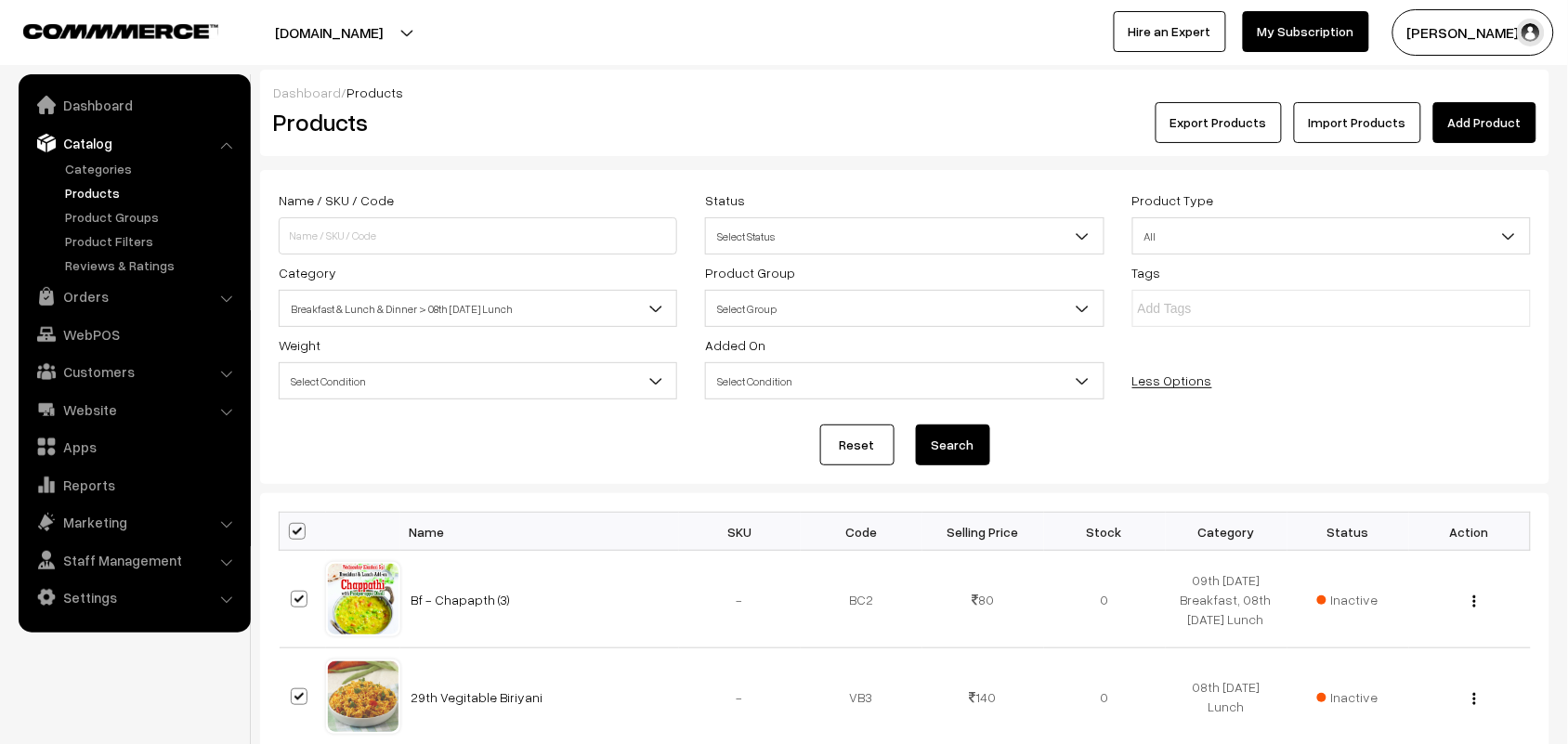
checkbox input "true"
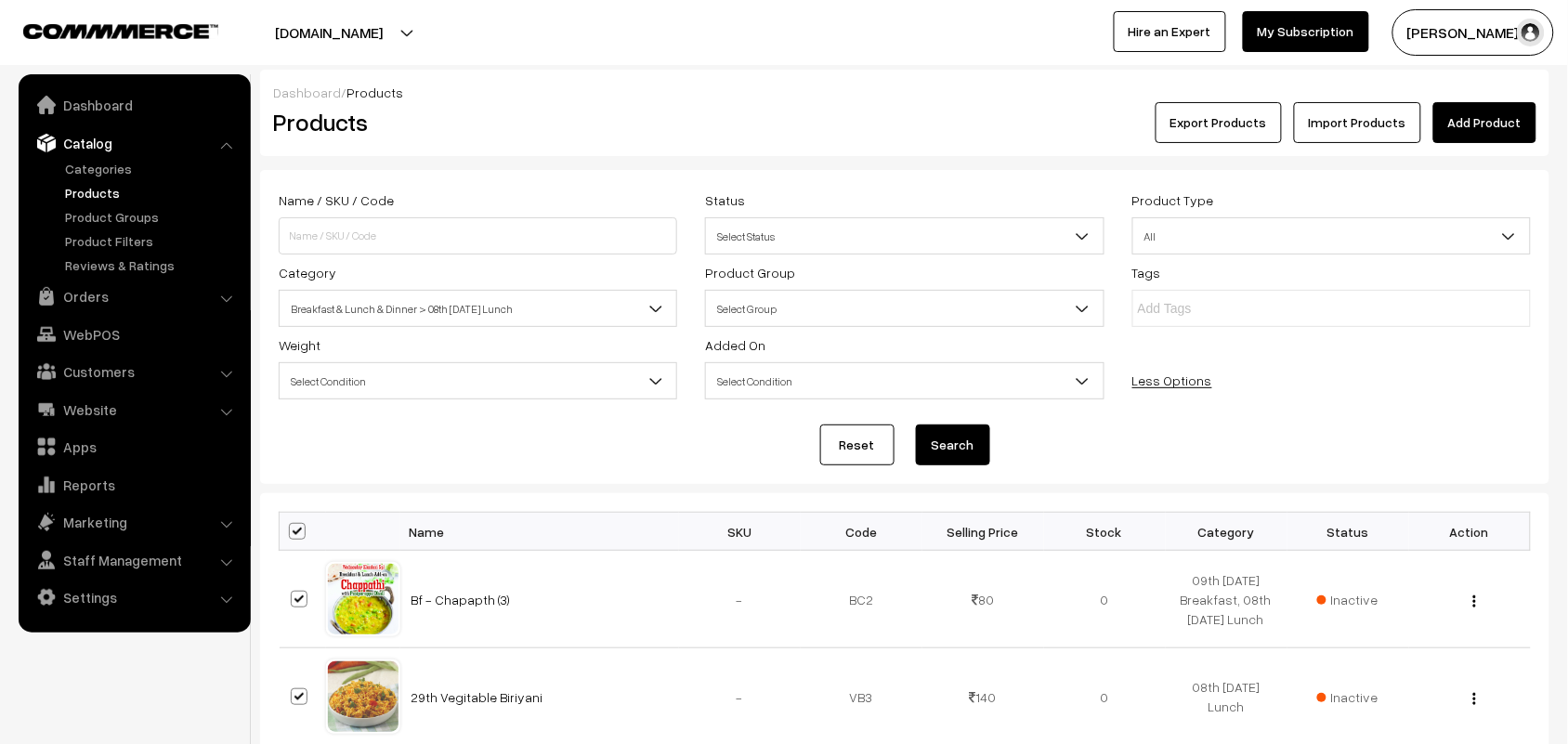
checkbox input "true"
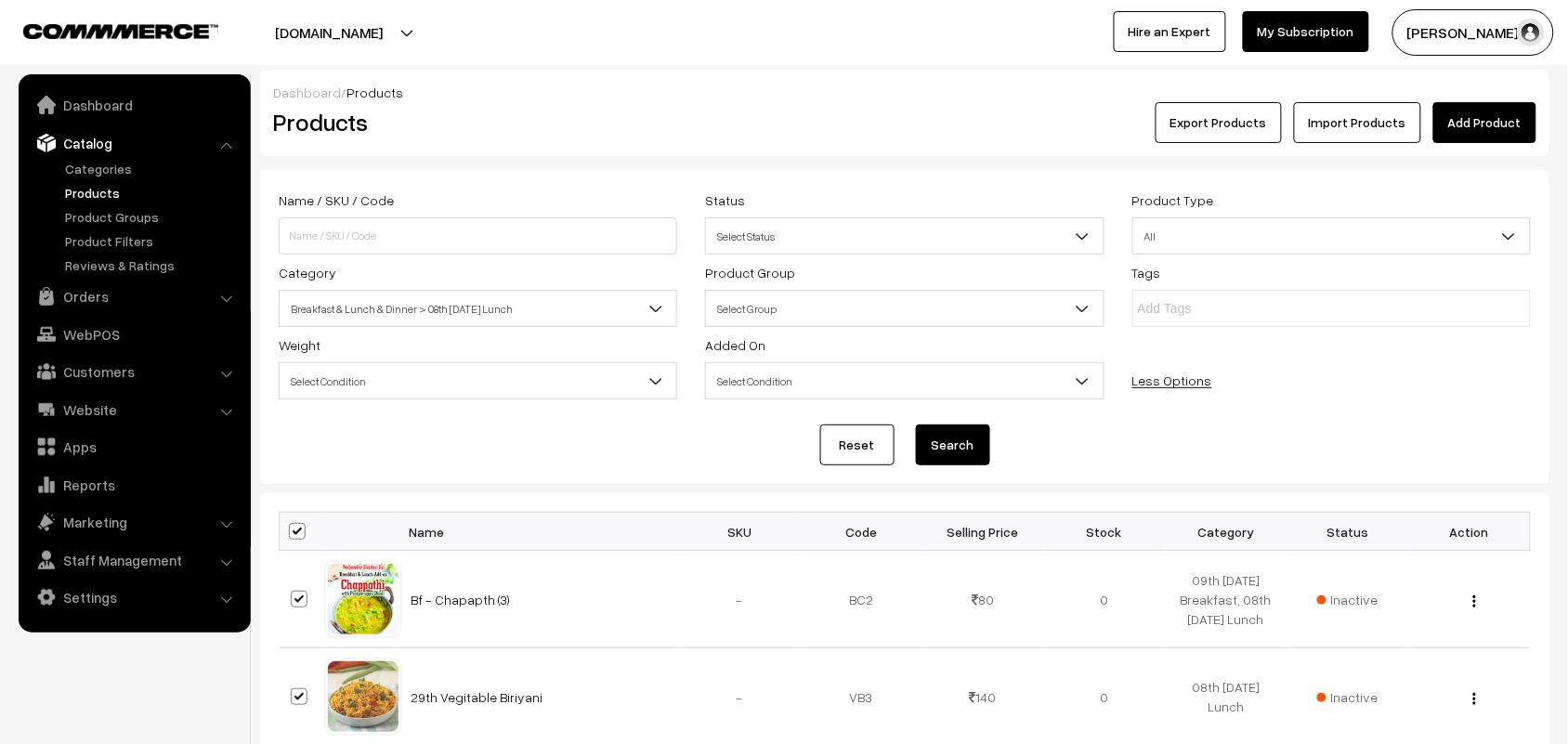
checkbox input "true"
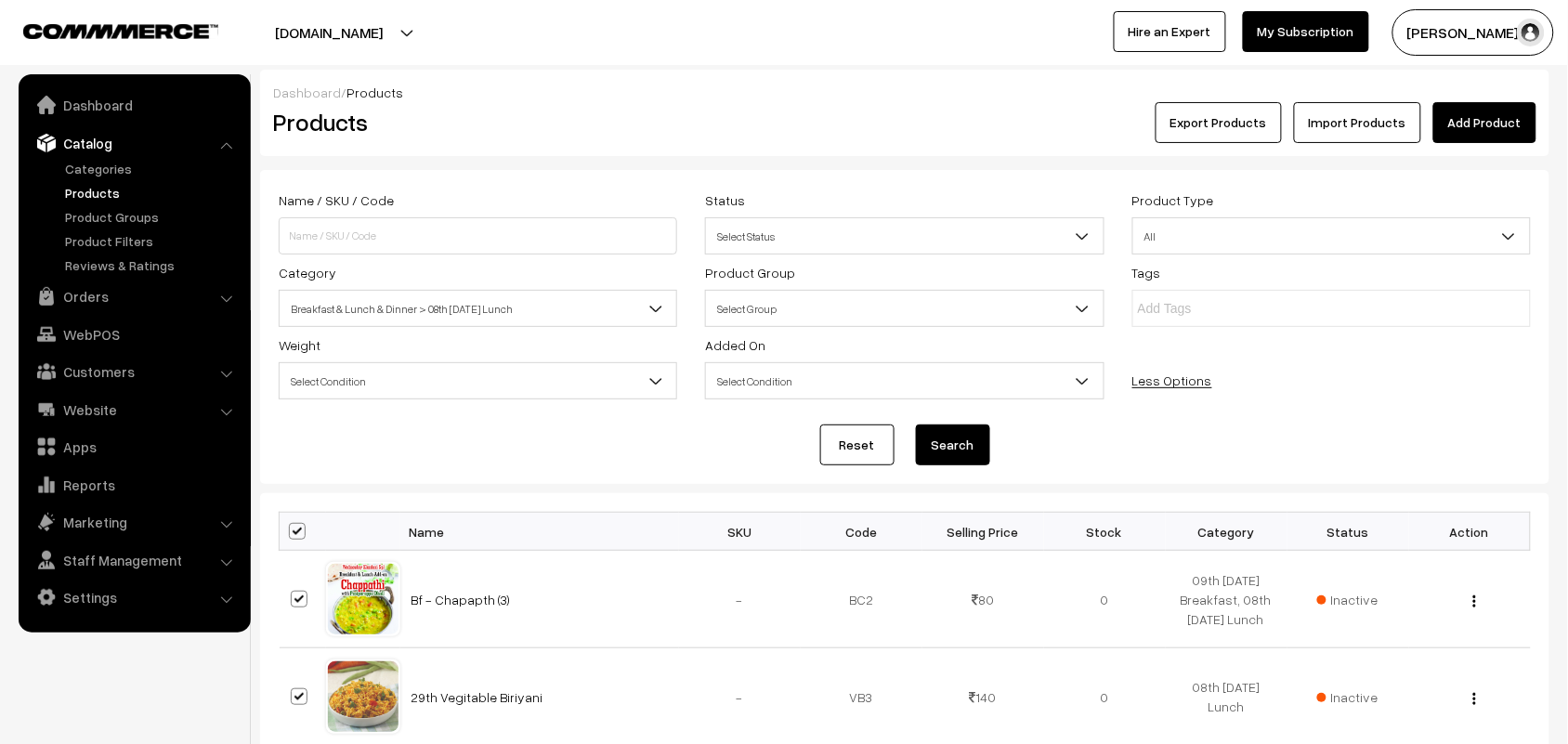
checkbox input "true"
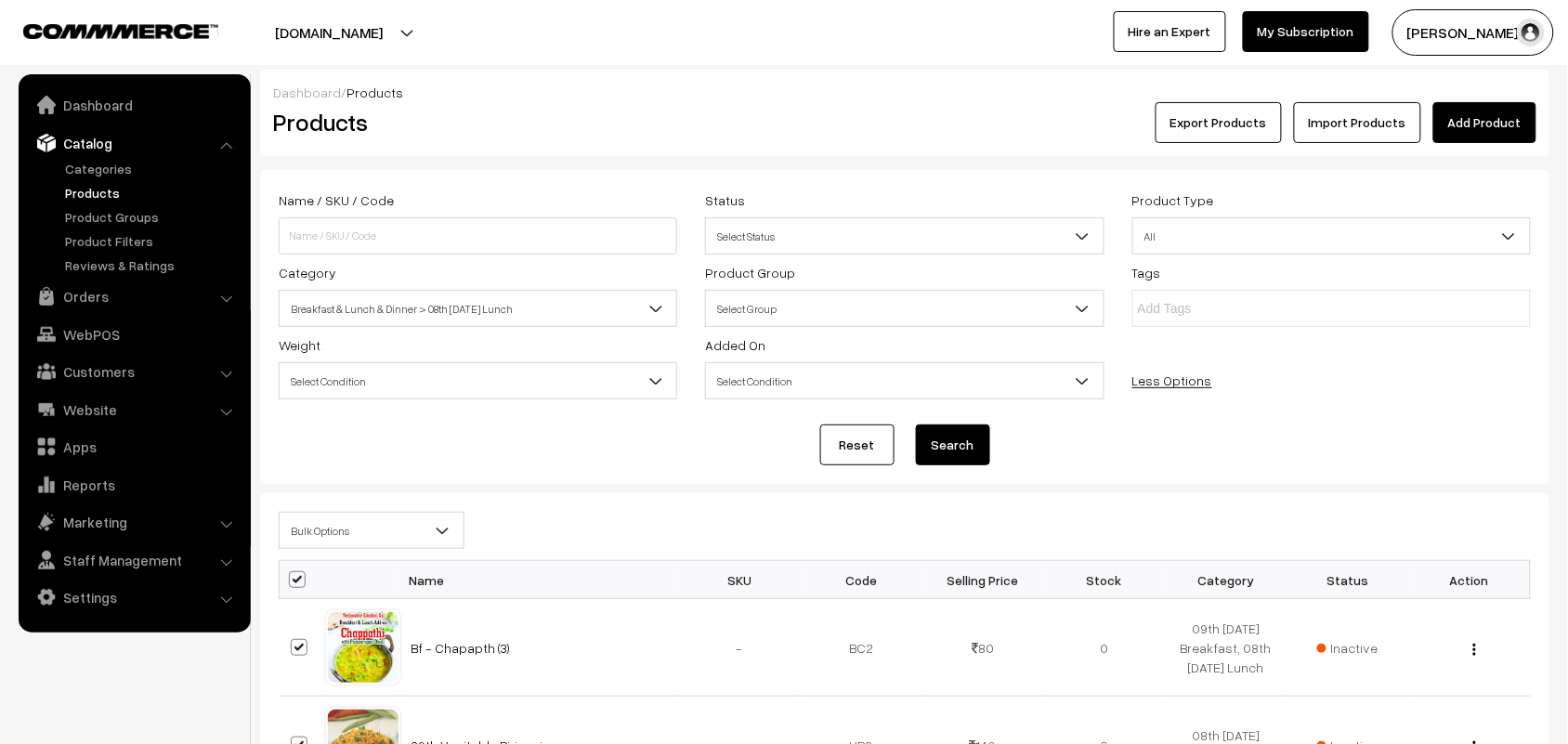
click at [321, 527] on span "Bulk Options" at bounding box center [371, 531] width 184 height 33
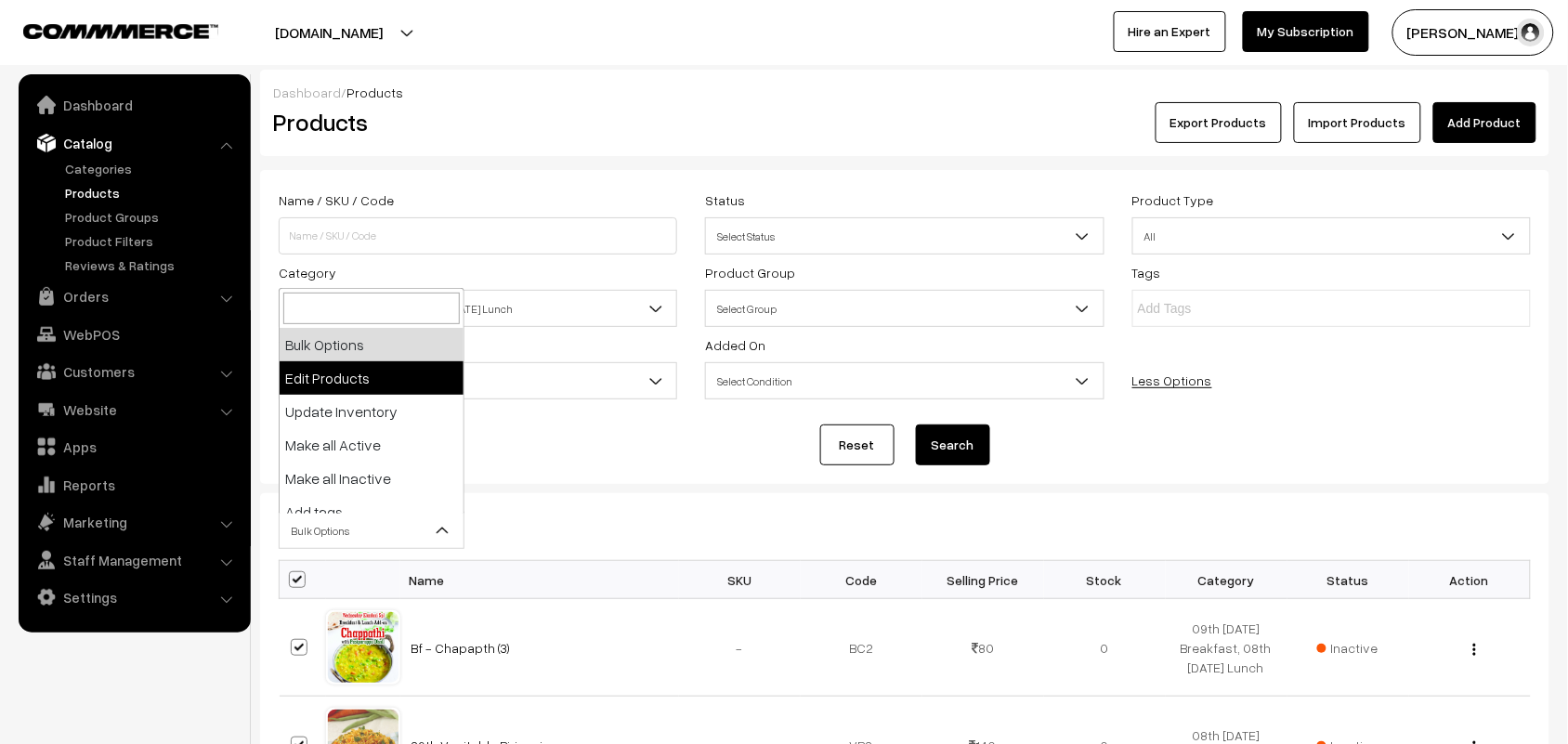
drag, startPoint x: 360, startPoint y: 360, endPoint x: 360, endPoint y: 374, distance: 14.0
select select "editProduct"
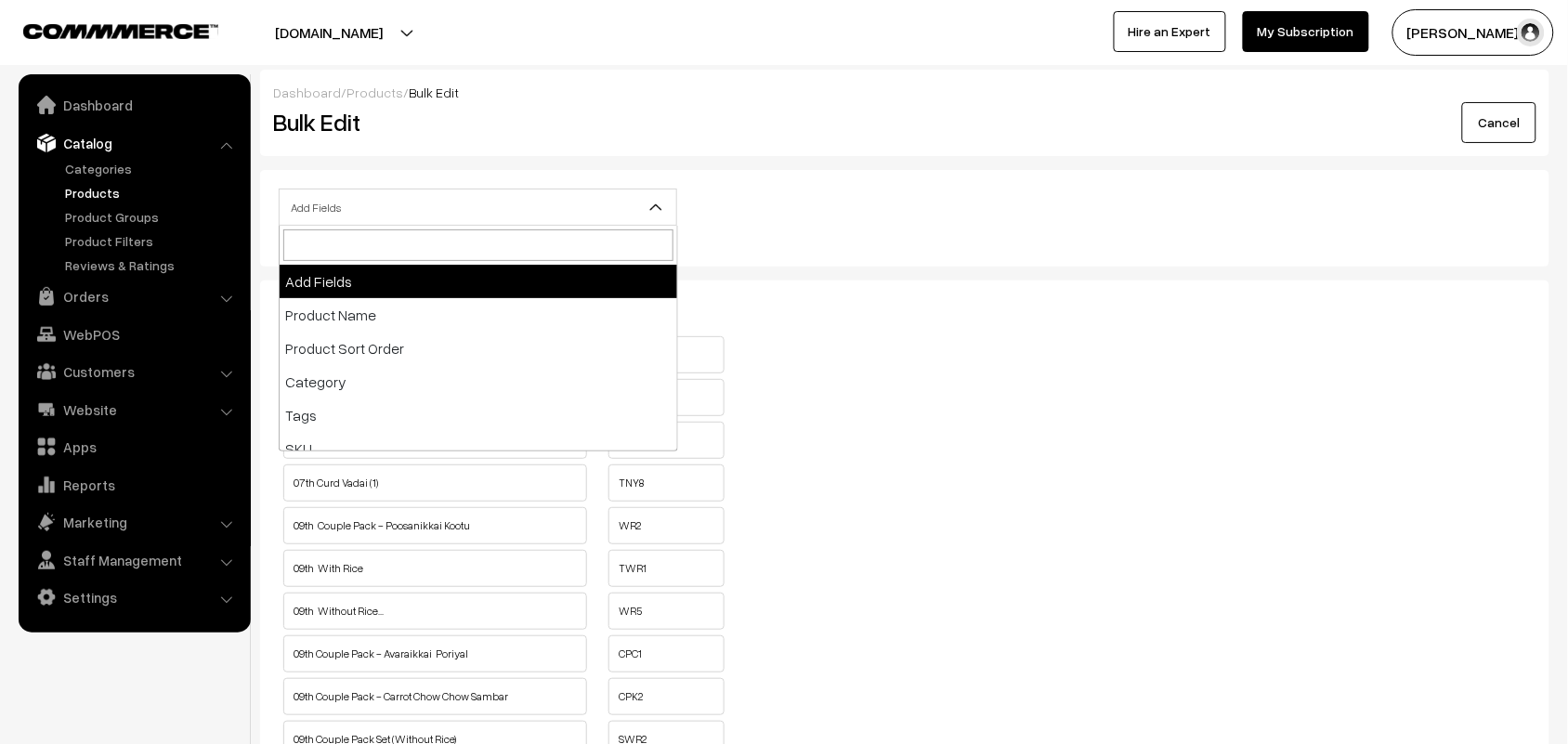
click at [554, 216] on span "Add Fields" at bounding box center [477, 208] width 396 height 33
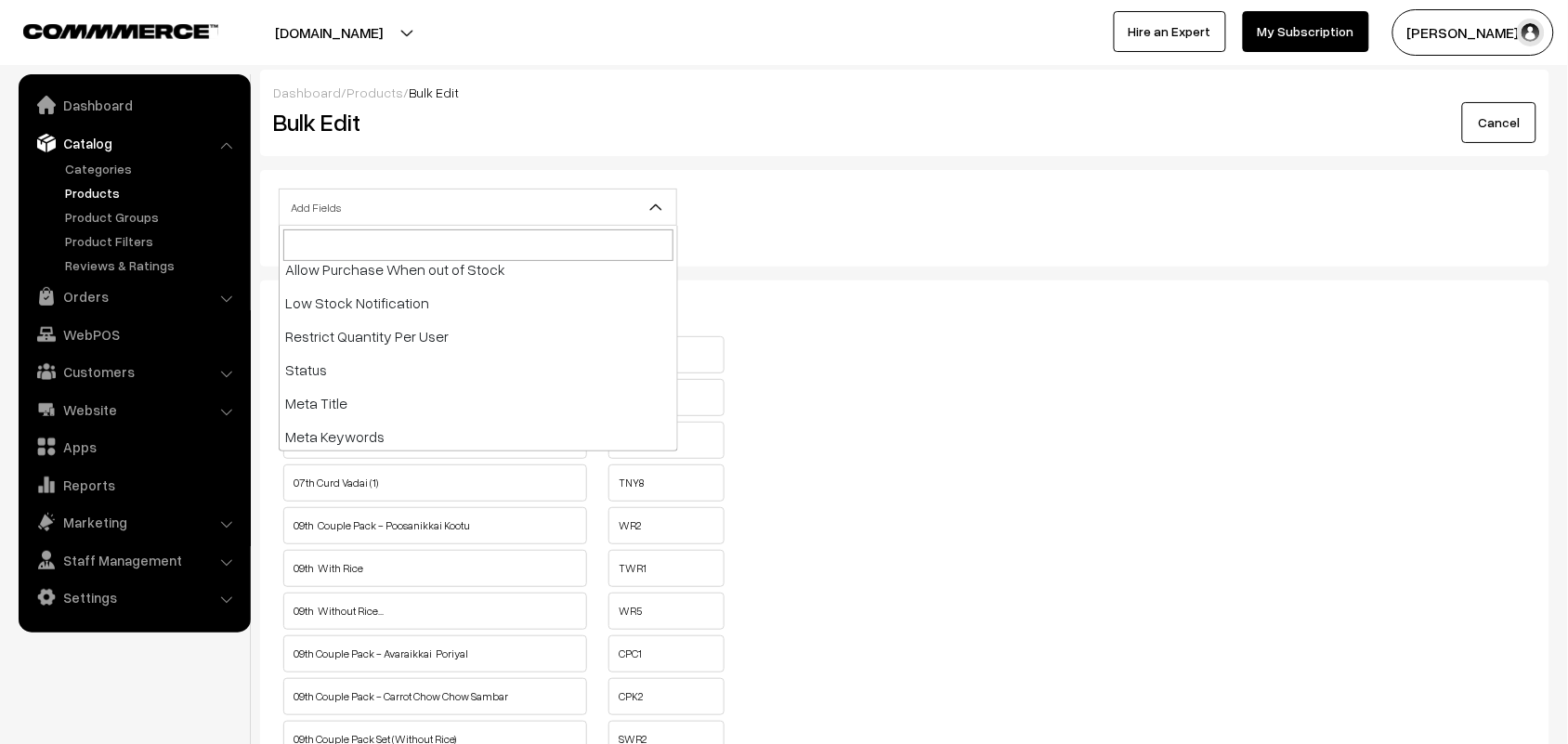
scroll to position [349, 0]
select select "allow-purchase"
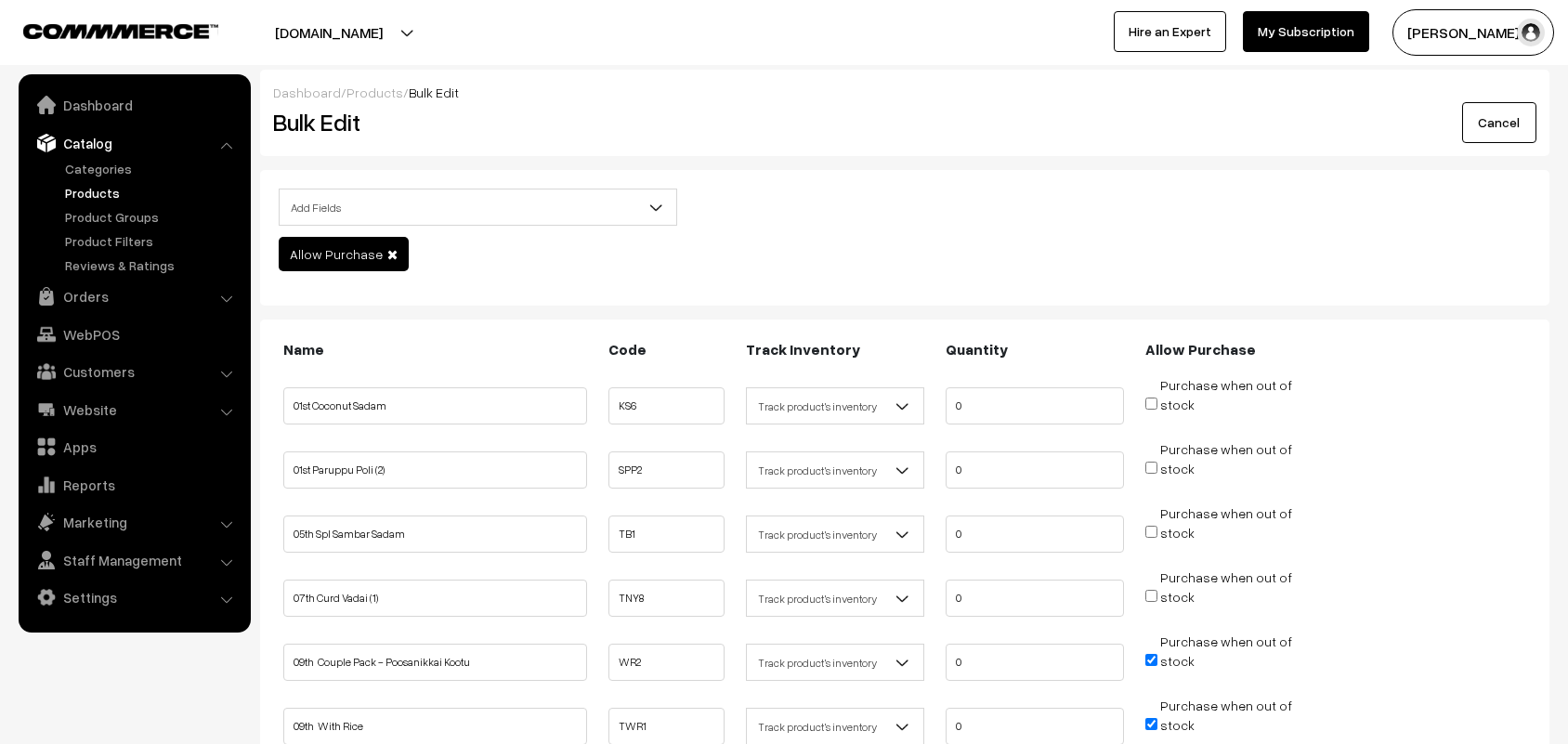
scroll to position [233, 0]
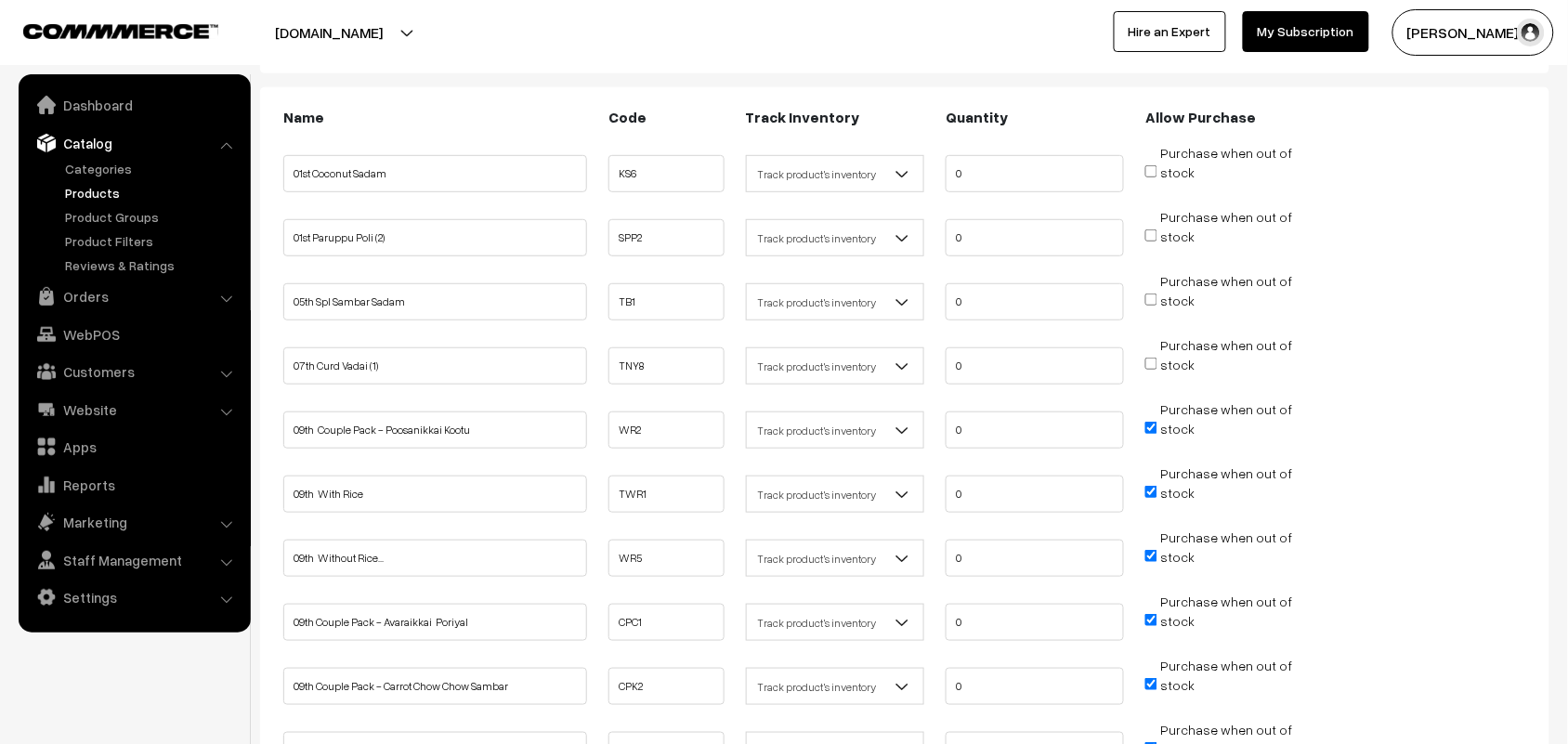
click at [1145, 421] on input "Purchase when out of stock" at bounding box center [1151, 427] width 12 height 12
checkbox input "false"
click at [1159, 489] on span "Purchase when out of stock" at bounding box center [1218, 492] width 147 height 19
click at [1152, 489] on input "Purchase when out of stock" at bounding box center [1151, 492] width 12 height 12
checkbox input "false"
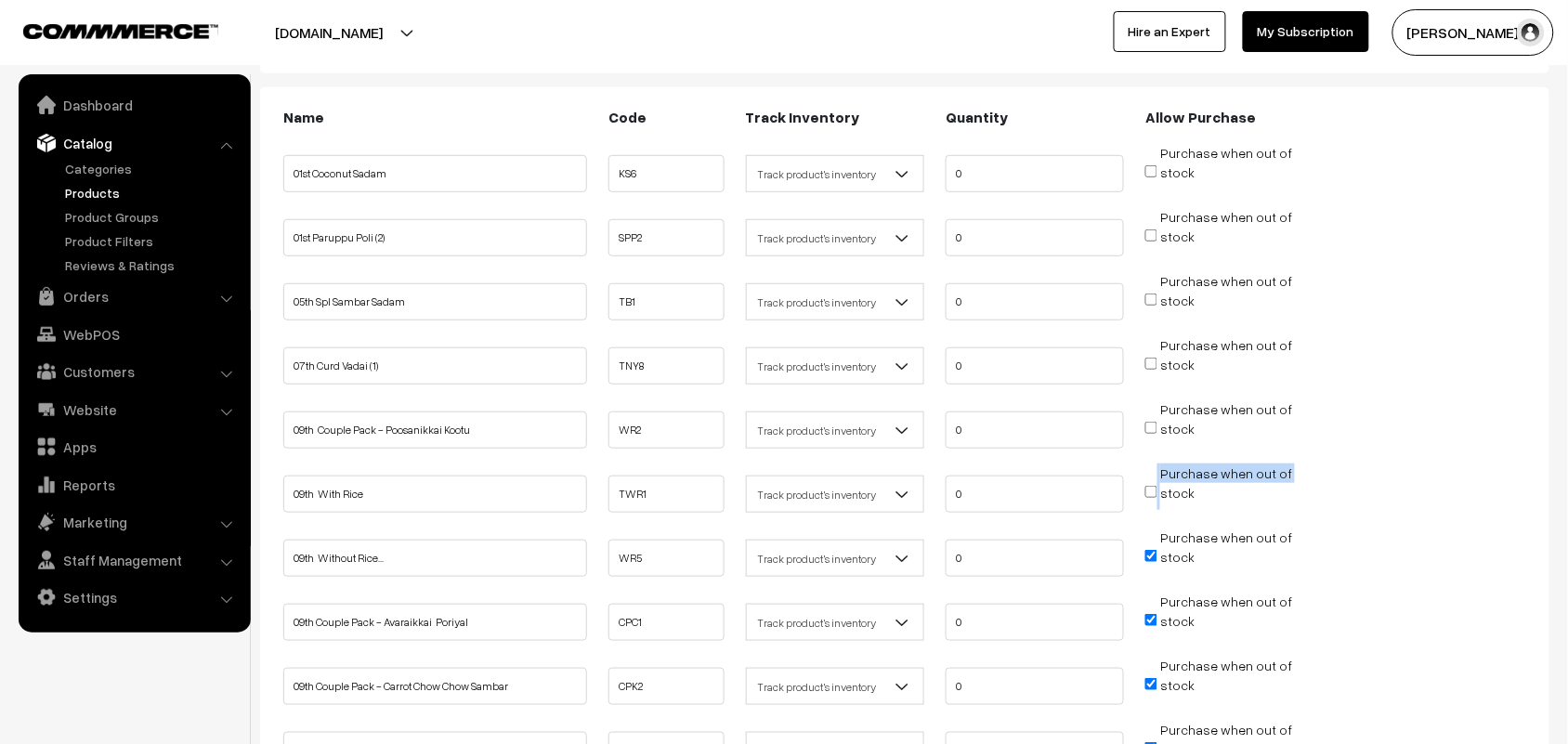
click at [1155, 550] on input "Purchase when out of stock" at bounding box center [1151, 556] width 12 height 12
checkbox input "false"
click at [1149, 614] on input "Purchase when out of stock" at bounding box center [1151, 620] width 12 height 12
checkbox input "false"
click at [1144, 672] on li "Purchase when out of stock" at bounding box center [1235, 679] width 188 height 47
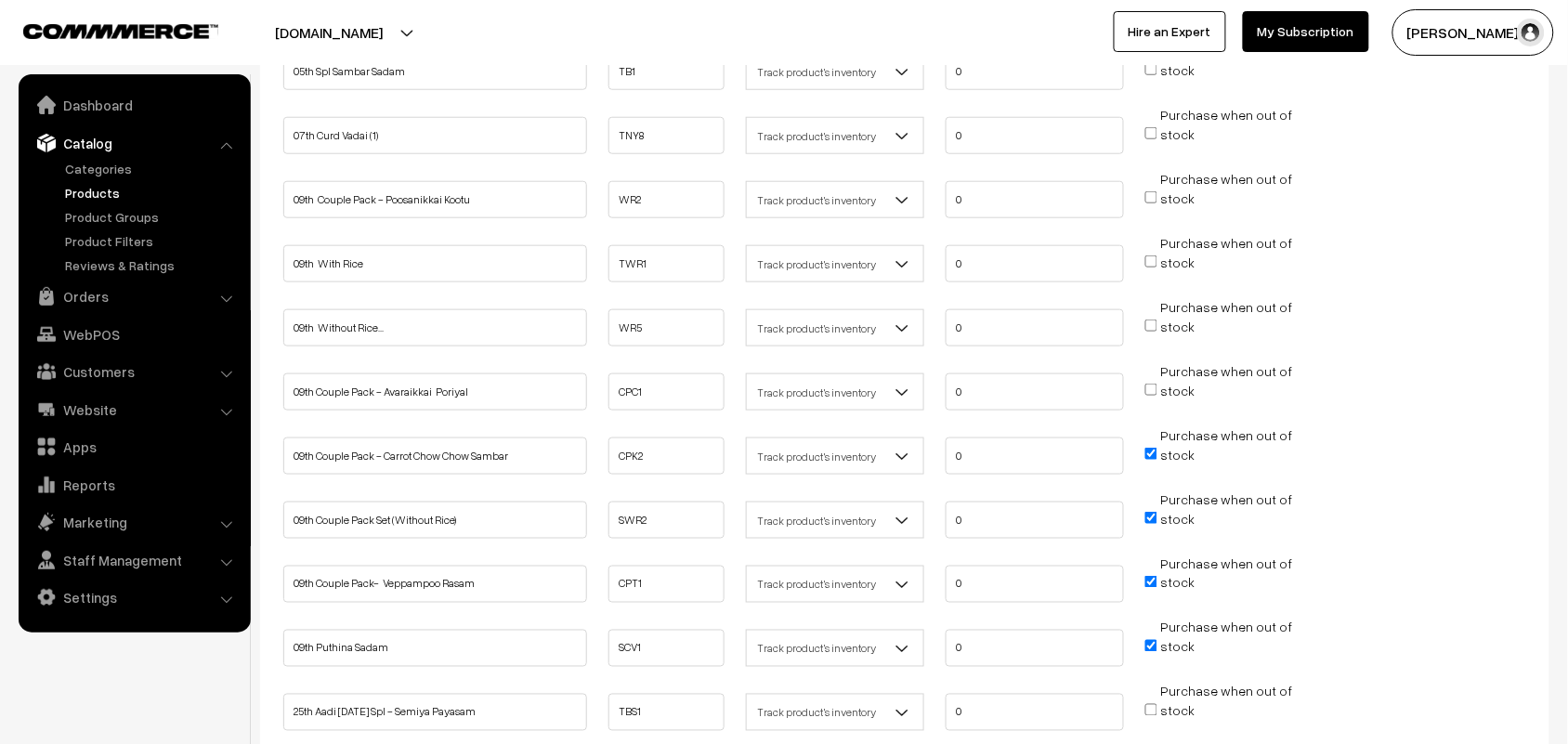
scroll to position [464, 0]
click at [1149, 446] on input "Purchase when out of stock" at bounding box center [1151, 452] width 12 height 12
checkbox input "false"
click at [1155, 510] on input "Purchase when out of stock" at bounding box center [1151, 516] width 12 height 12
checkbox input "false"
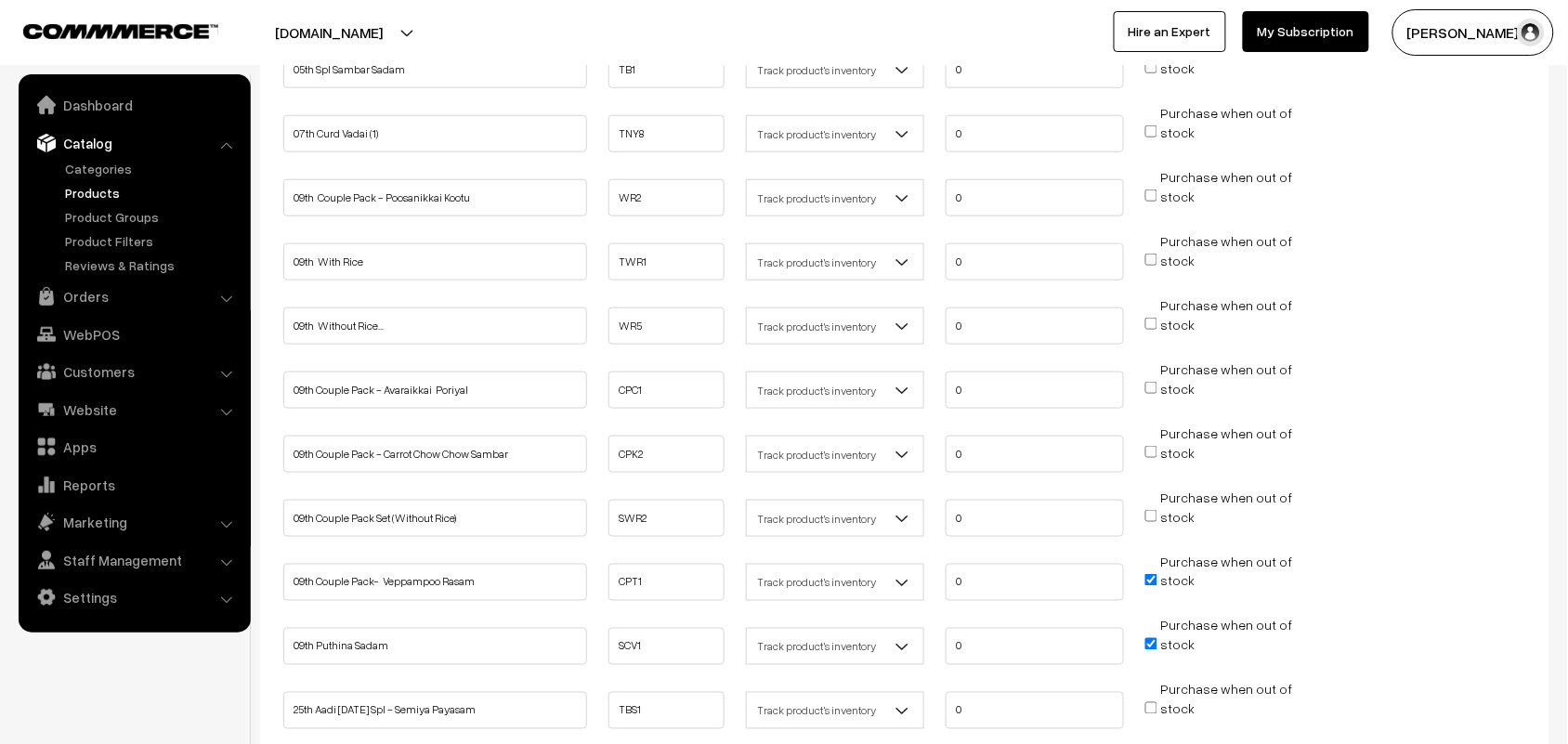
drag, startPoint x: 1154, startPoint y: 564, endPoint x: 1152, endPoint y: 587, distance: 23.1
click at [1154, 574] on input "Purchase when out of stock" at bounding box center [1151, 580] width 12 height 12
checkbox input "false"
click at [1149, 638] on input "Purchase when out of stock" at bounding box center [1151, 644] width 12 height 12
checkbox input "false"
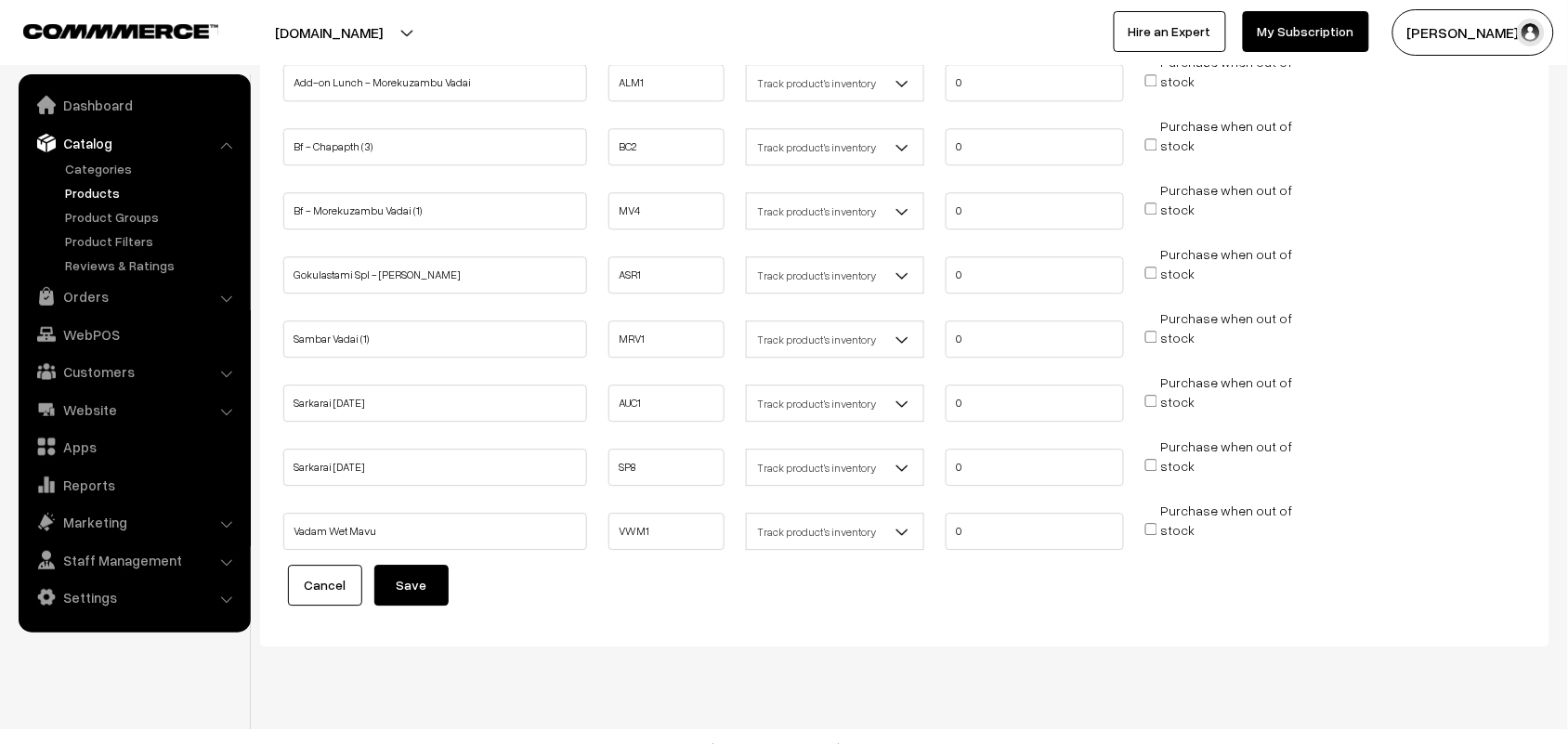
scroll to position [1287, 0]
click at [429, 565] on button "Save" at bounding box center [411, 583] width 74 height 41
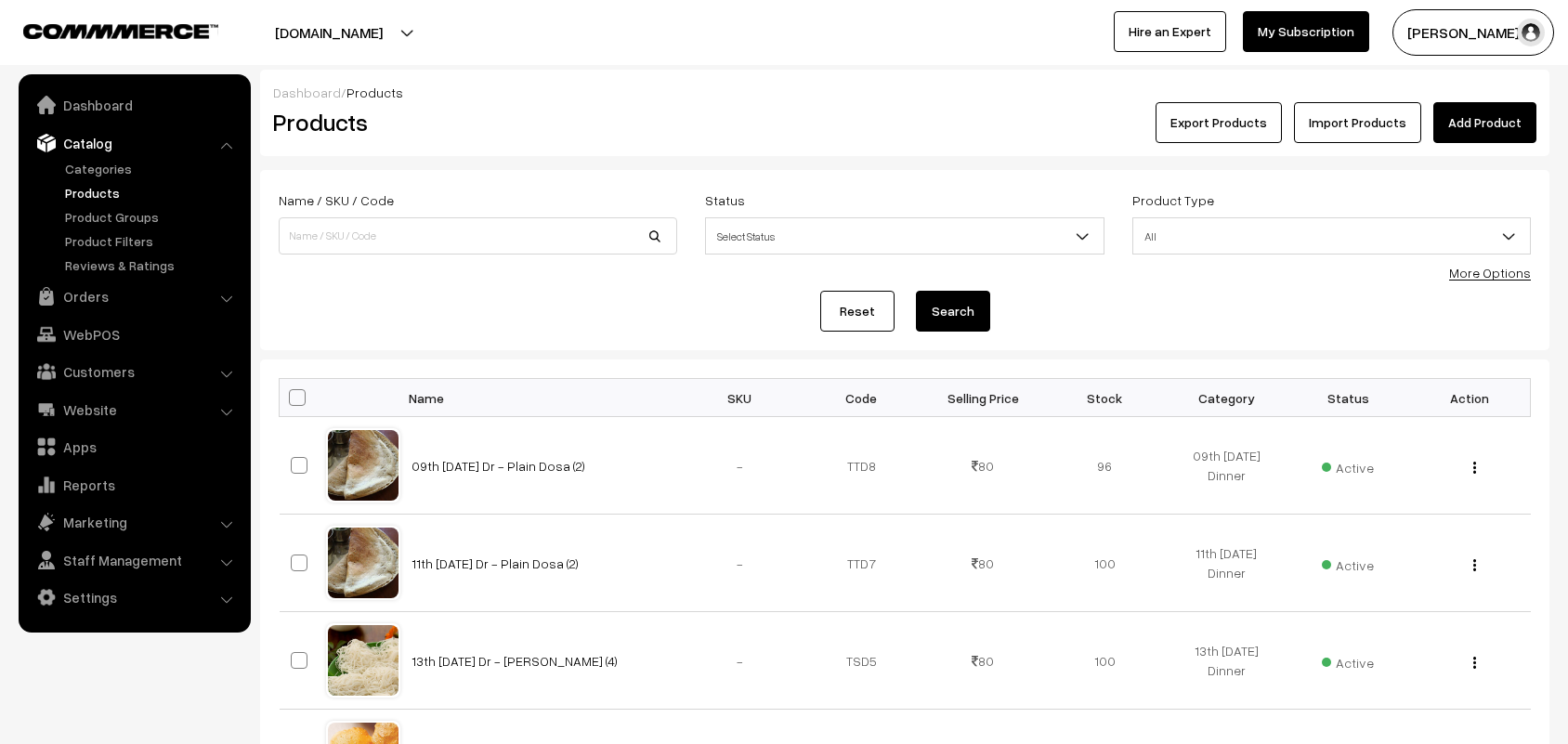
click at [85, 193] on link "Products" at bounding box center [152, 193] width 184 height 20
